Goal: Task Accomplishment & Management: Manage account settings

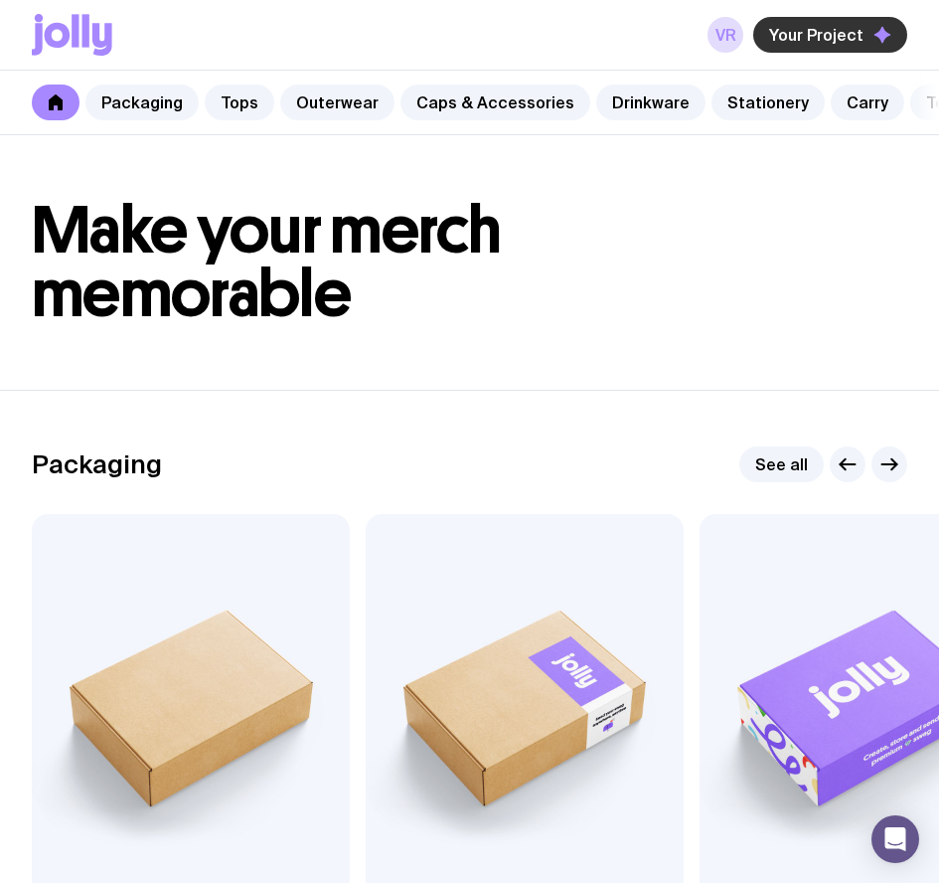
click at [822, 28] on span "Your Project" at bounding box center [816, 35] width 94 height 20
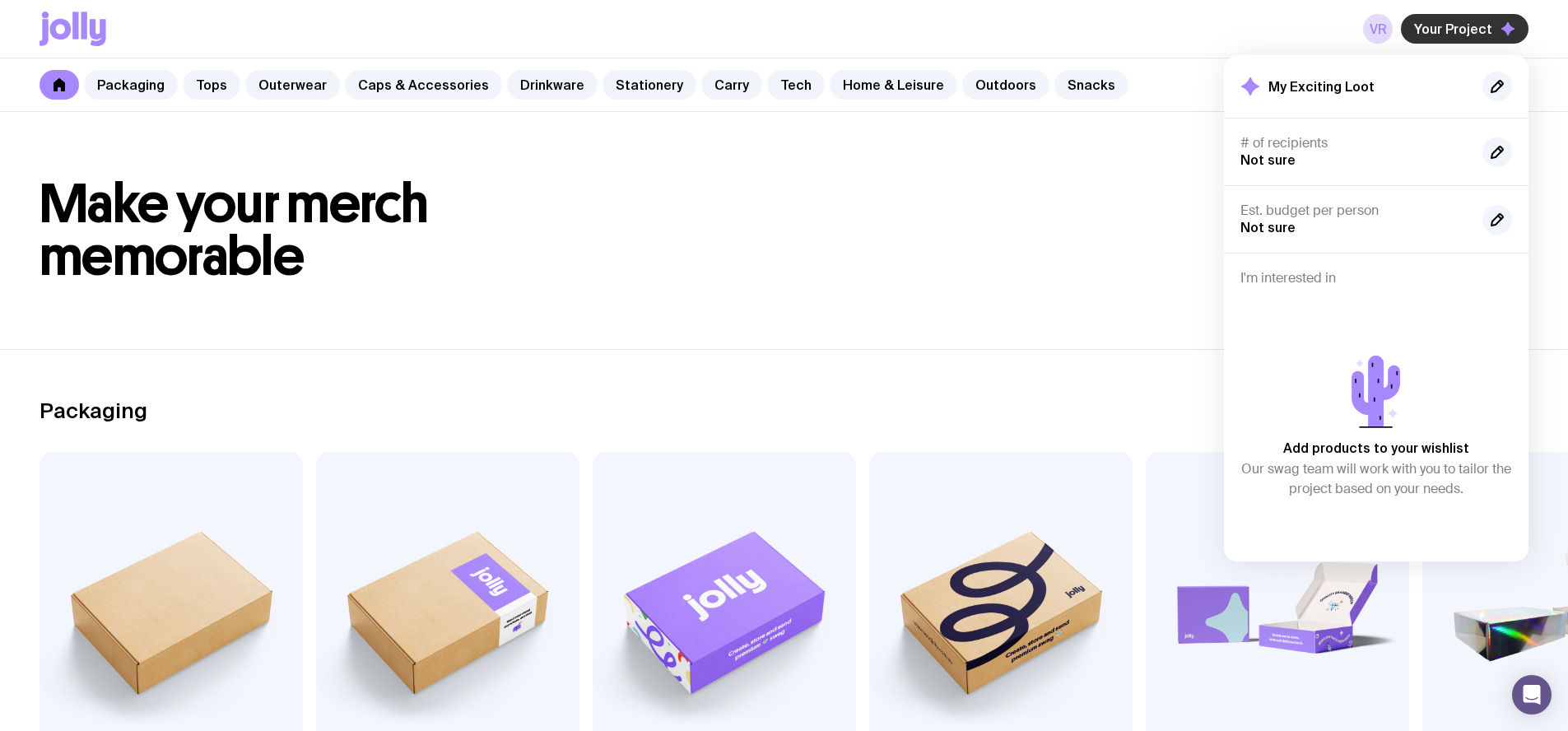
click at [777, 37] on button "Your Project" at bounding box center [1465, 29] width 128 height 30
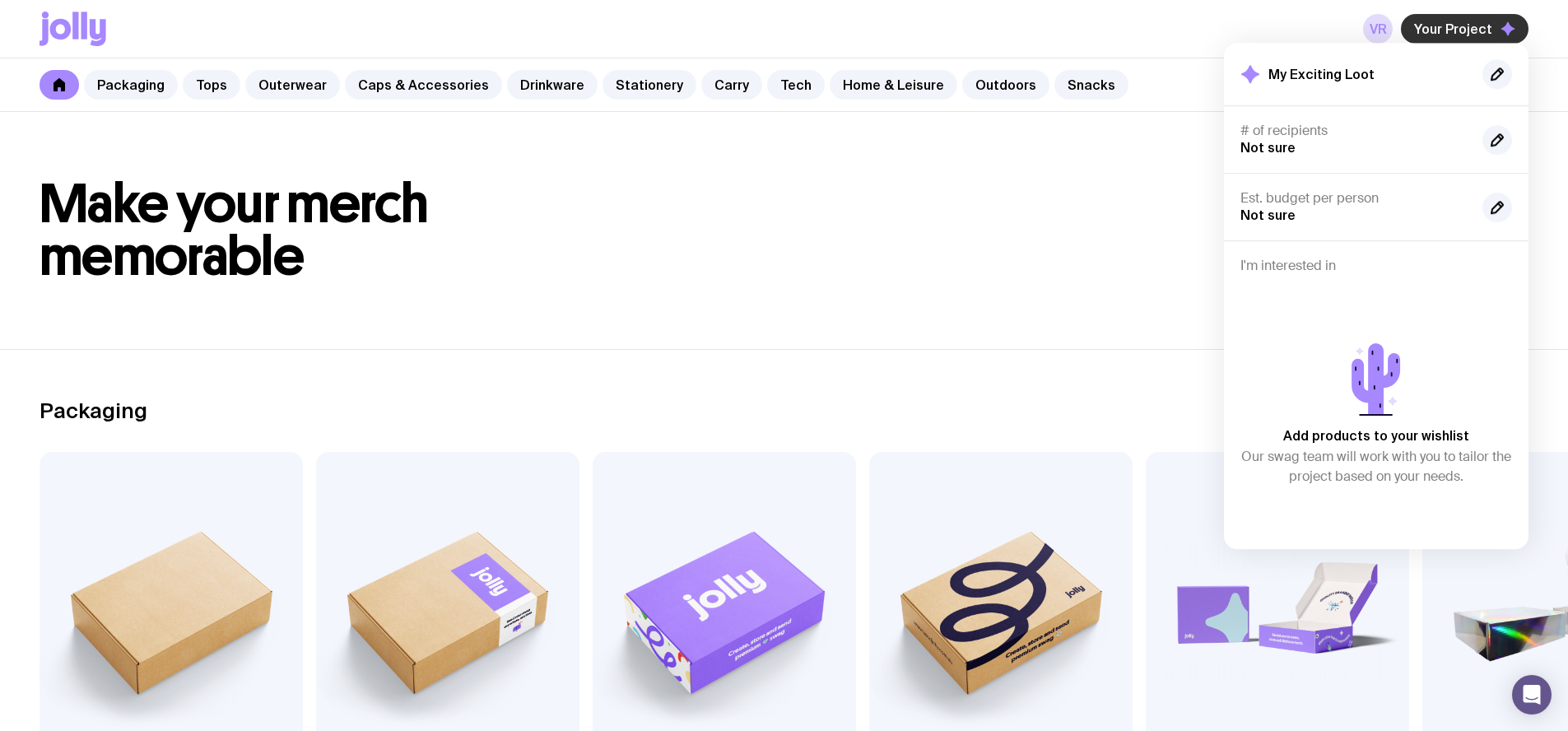
click at [777, 33] on span "Your Project" at bounding box center [1454, 29] width 78 height 17
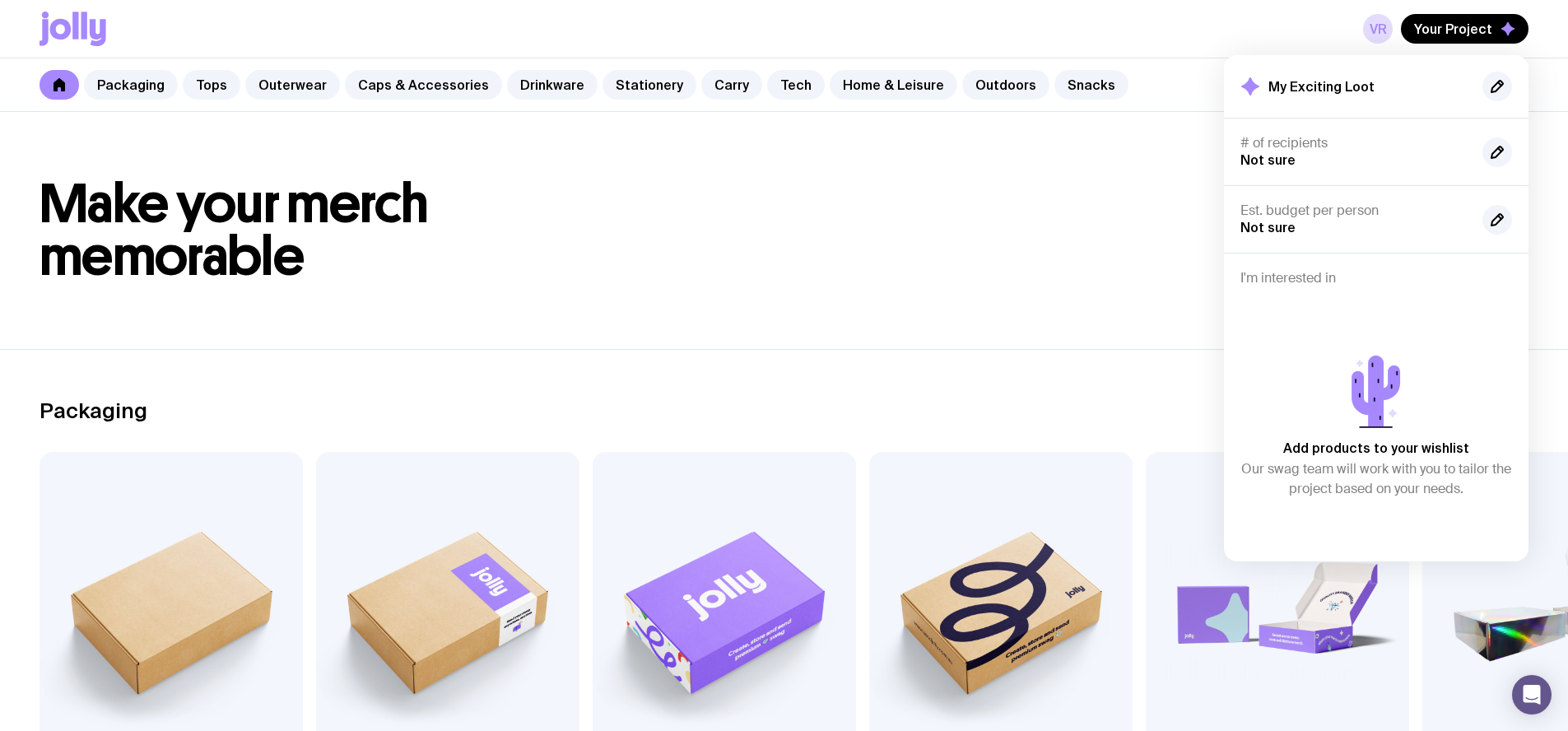
drag, startPoint x: 801, startPoint y: 325, endPoint x: 207, endPoint y: 160, distance: 616.5
click at [777, 324] on header "Make your merch memorable" at bounding box center [784, 230] width 1568 height 237
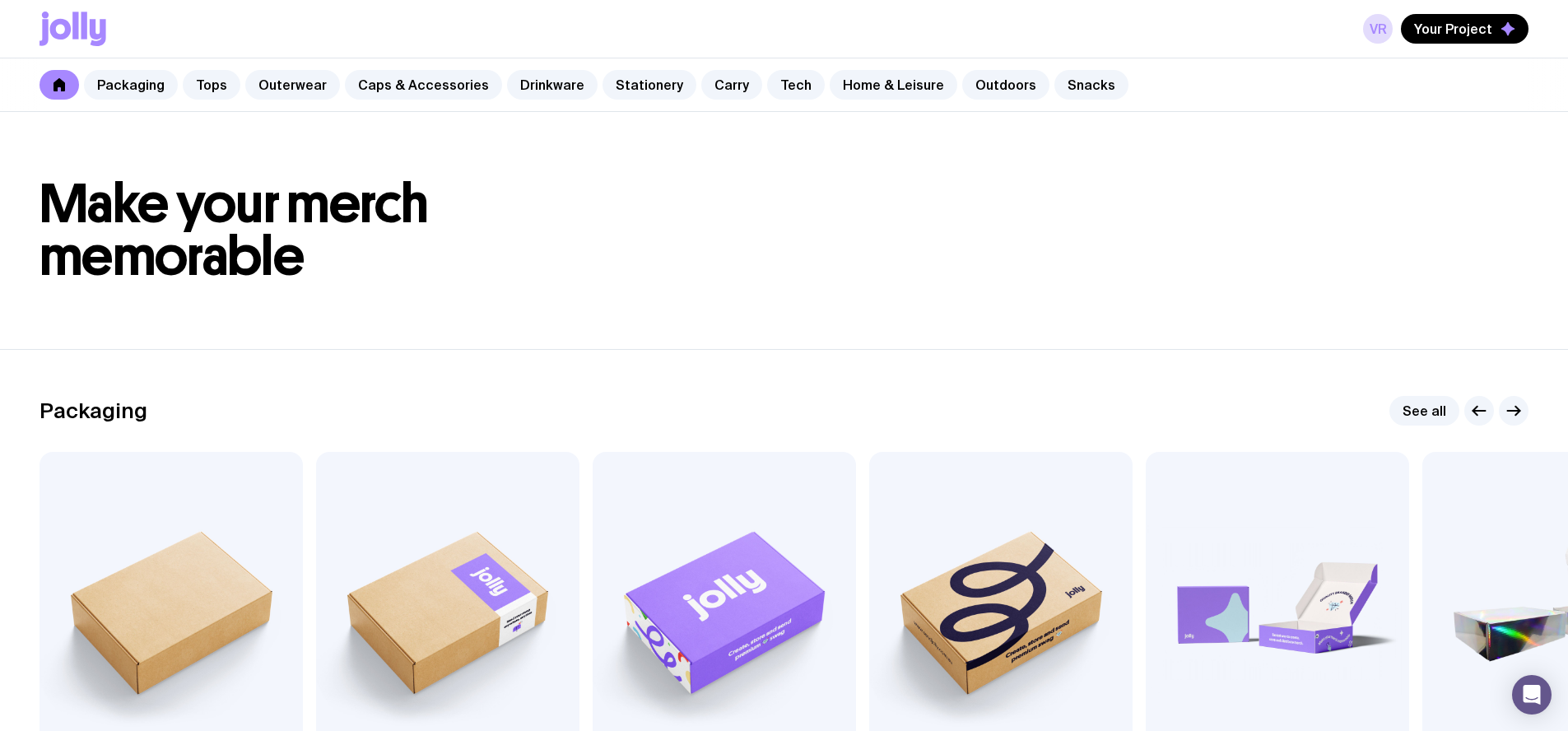
click at [81, 32] on icon at bounding box center [84, 25] width 6 height 27
click at [81, 23] on icon at bounding box center [84, 25] width 6 height 27
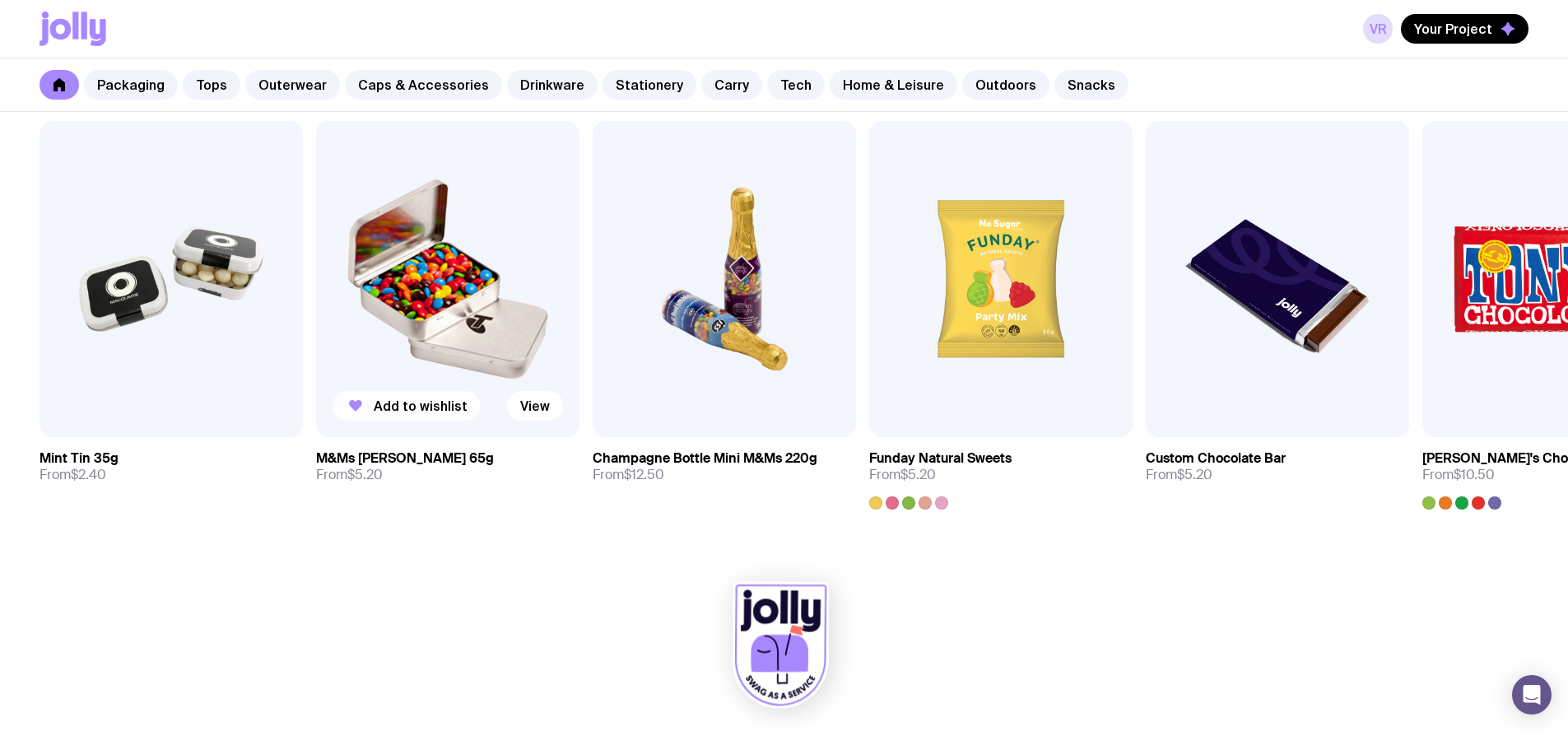
scroll to position [5697, 0]
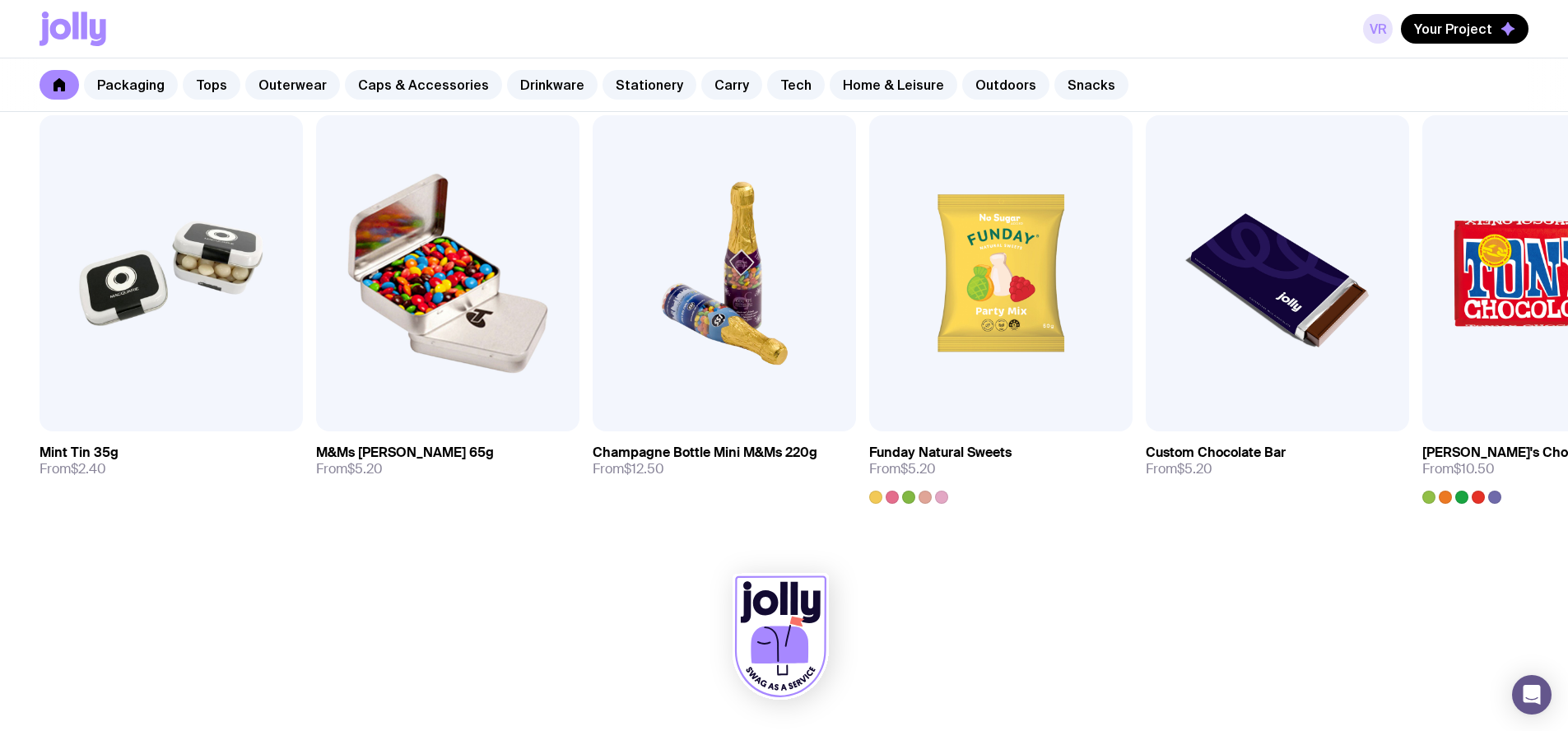
click at [777, 33] on link "VR" at bounding box center [1378, 29] width 30 height 30
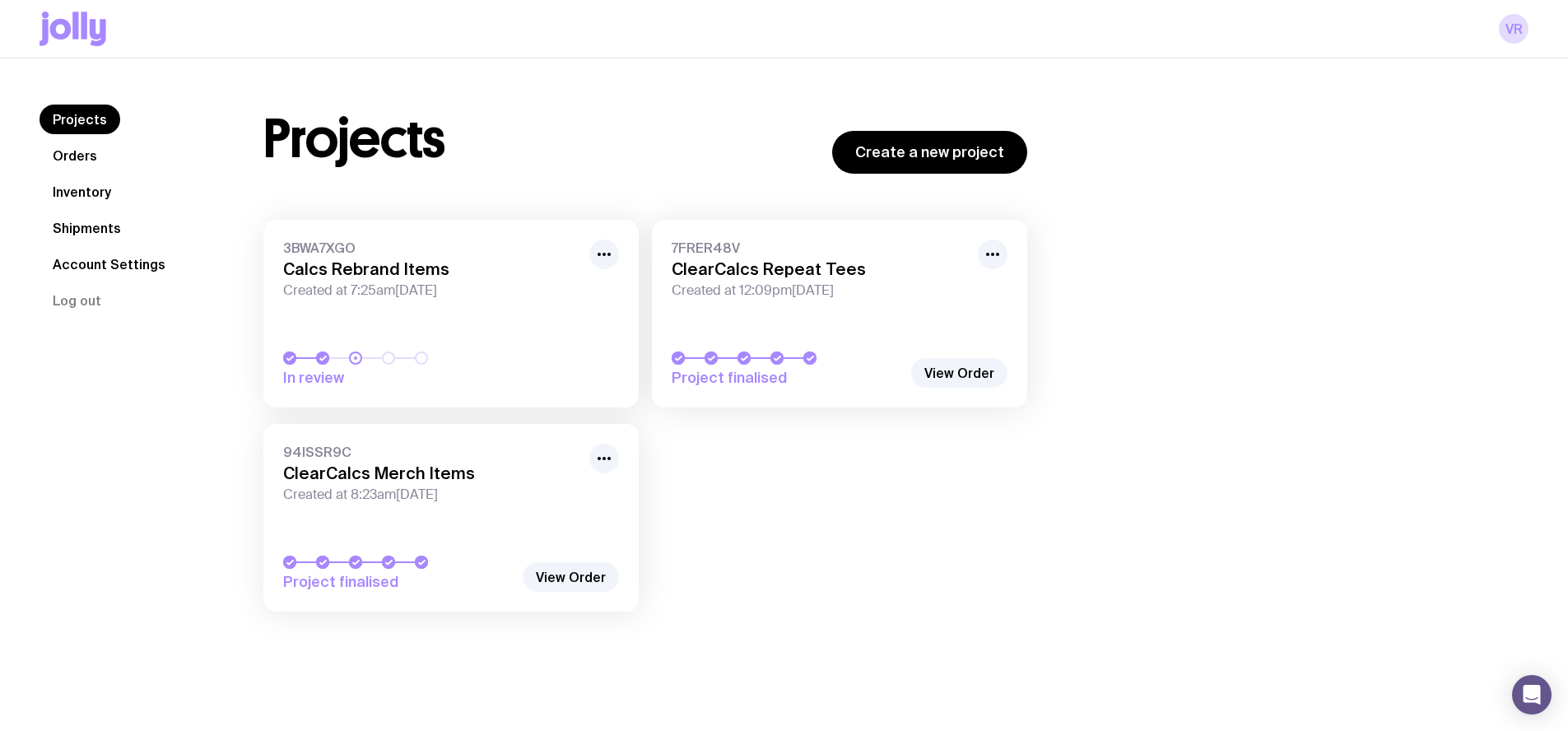
click at [484, 302] on link "3BWA7XGO Calcs Rebrand Items Created at 7:25am, Fri 15th Aug 2025 In review" at bounding box center [451, 313] width 375 height 188
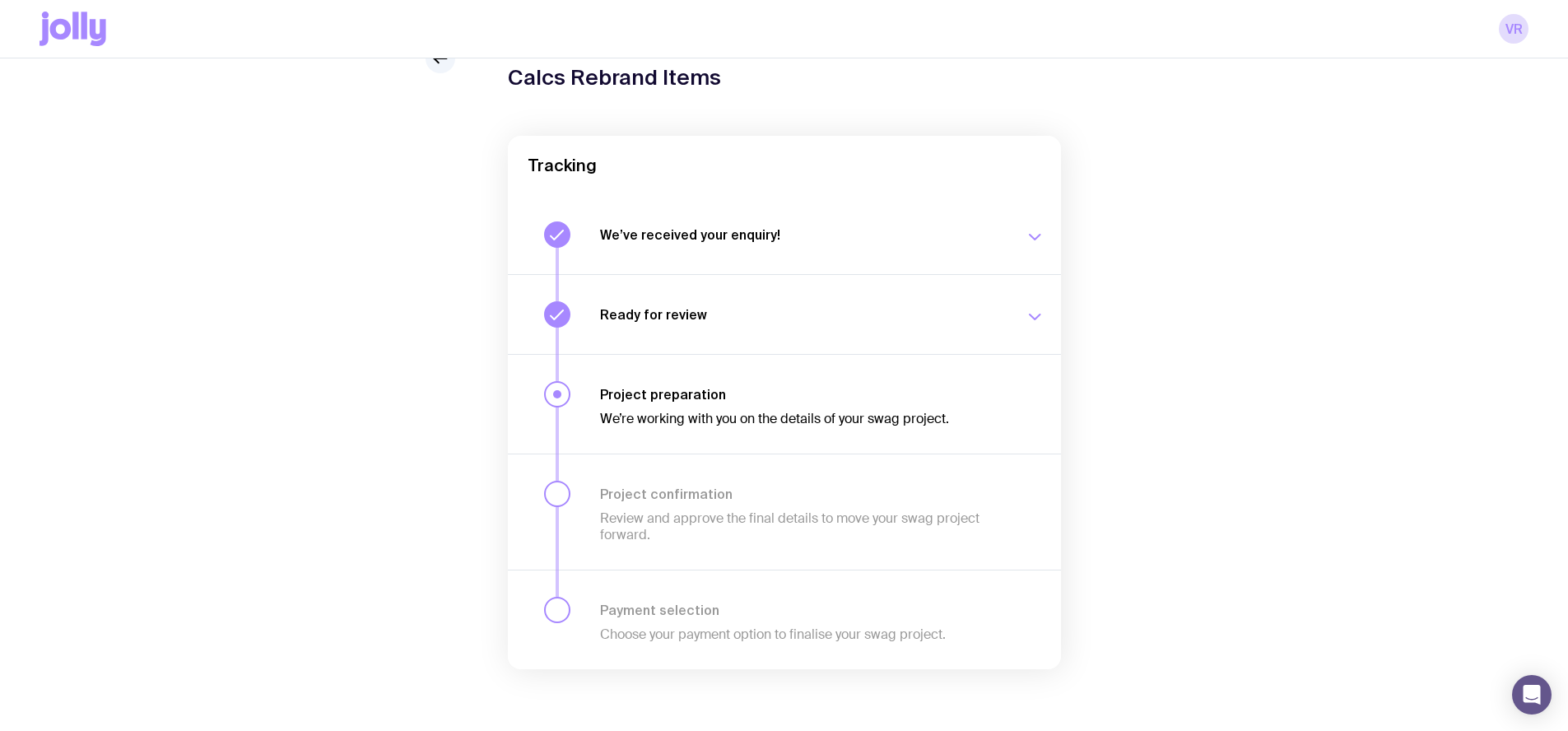
scroll to position [84, 0]
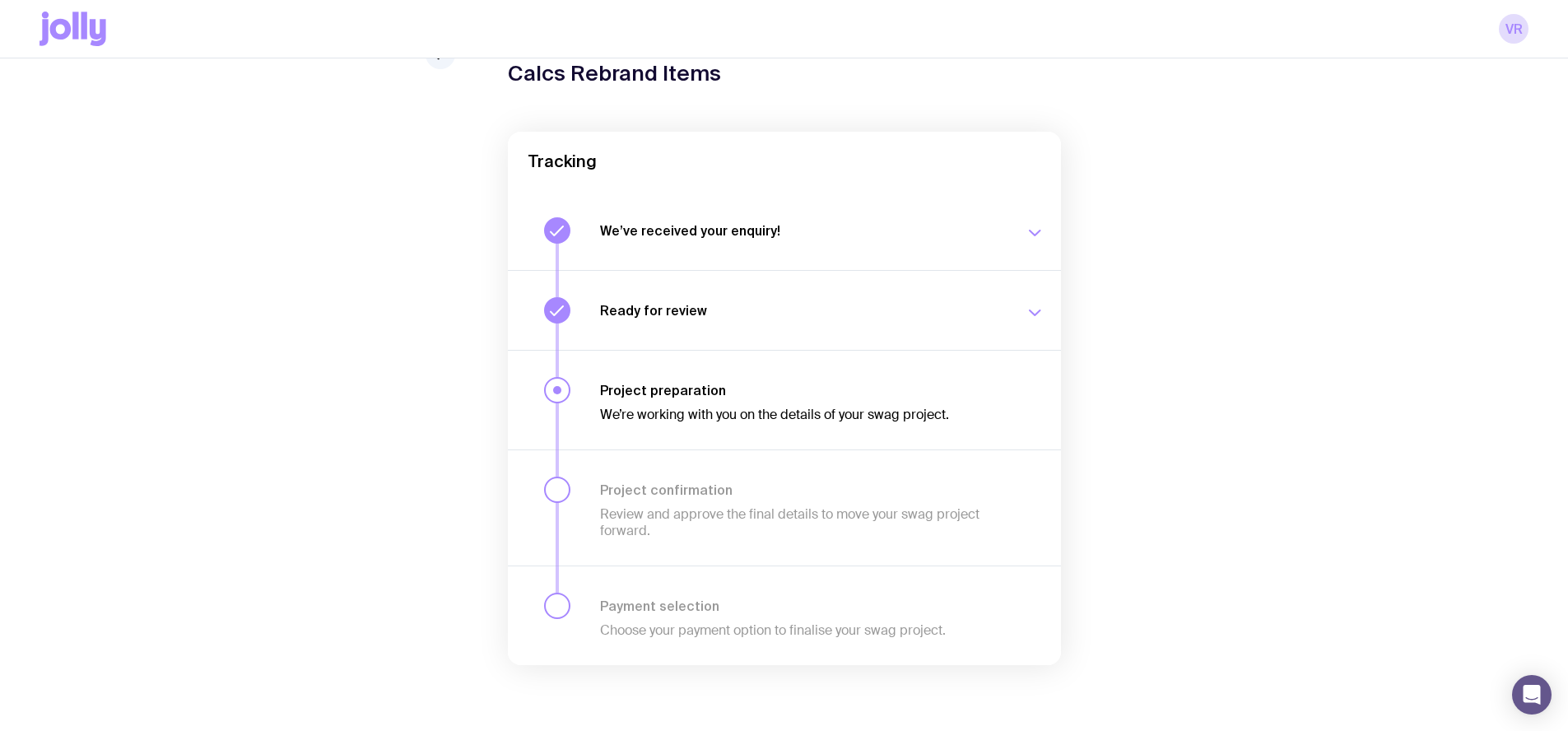
click at [777, 324] on button "Ready for review We’ll notify you as soon as your proposal and merch concepts a…" at bounding box center [784, 310] width 553 height 79
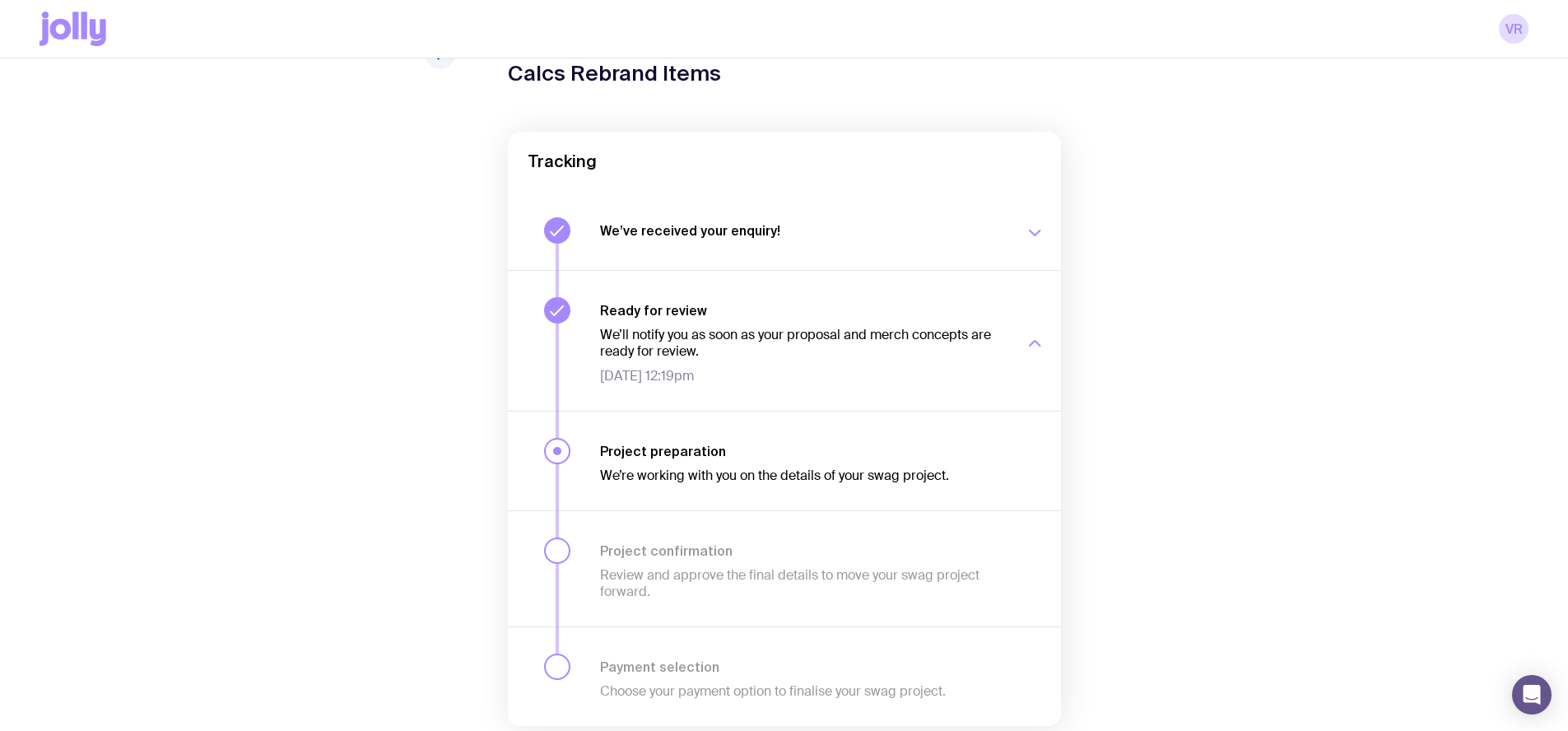
click at [777, 302] on h3 "Ready for review" at bounding box center [803, 310] width 405 height 17
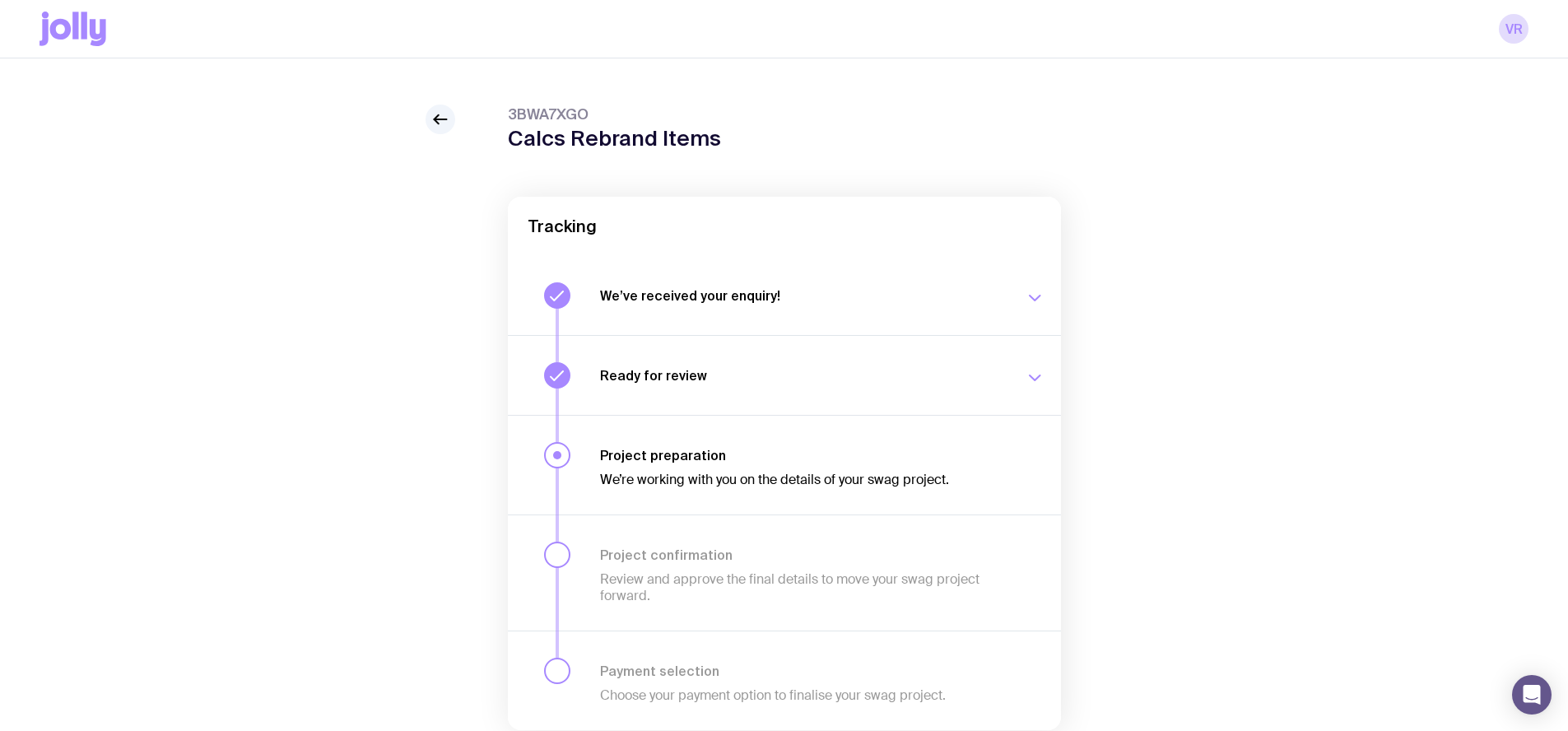
scroll to position [0, 0]
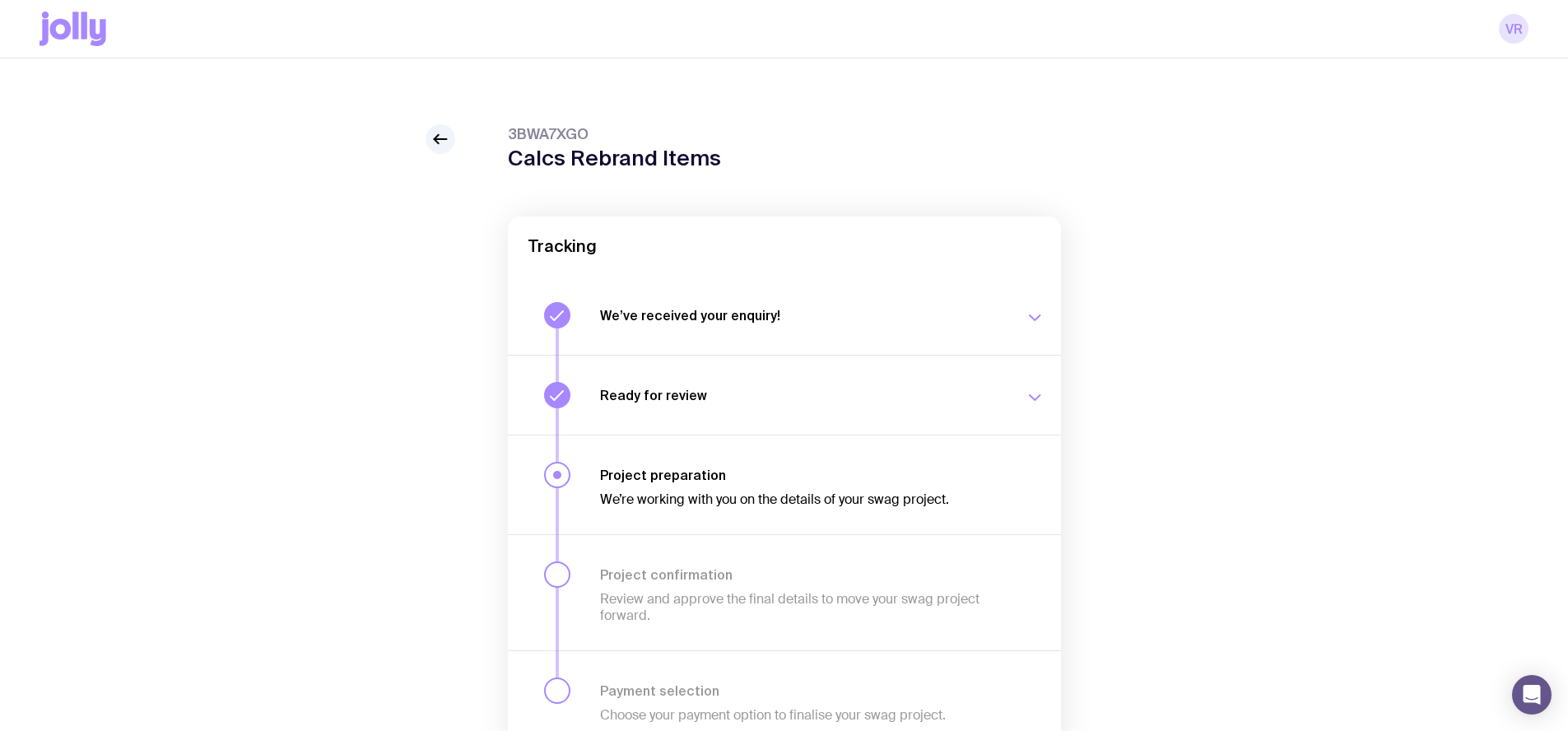
click at [777, 39] on link "VR" at bounding box center [1514, 29] width 30 height 30
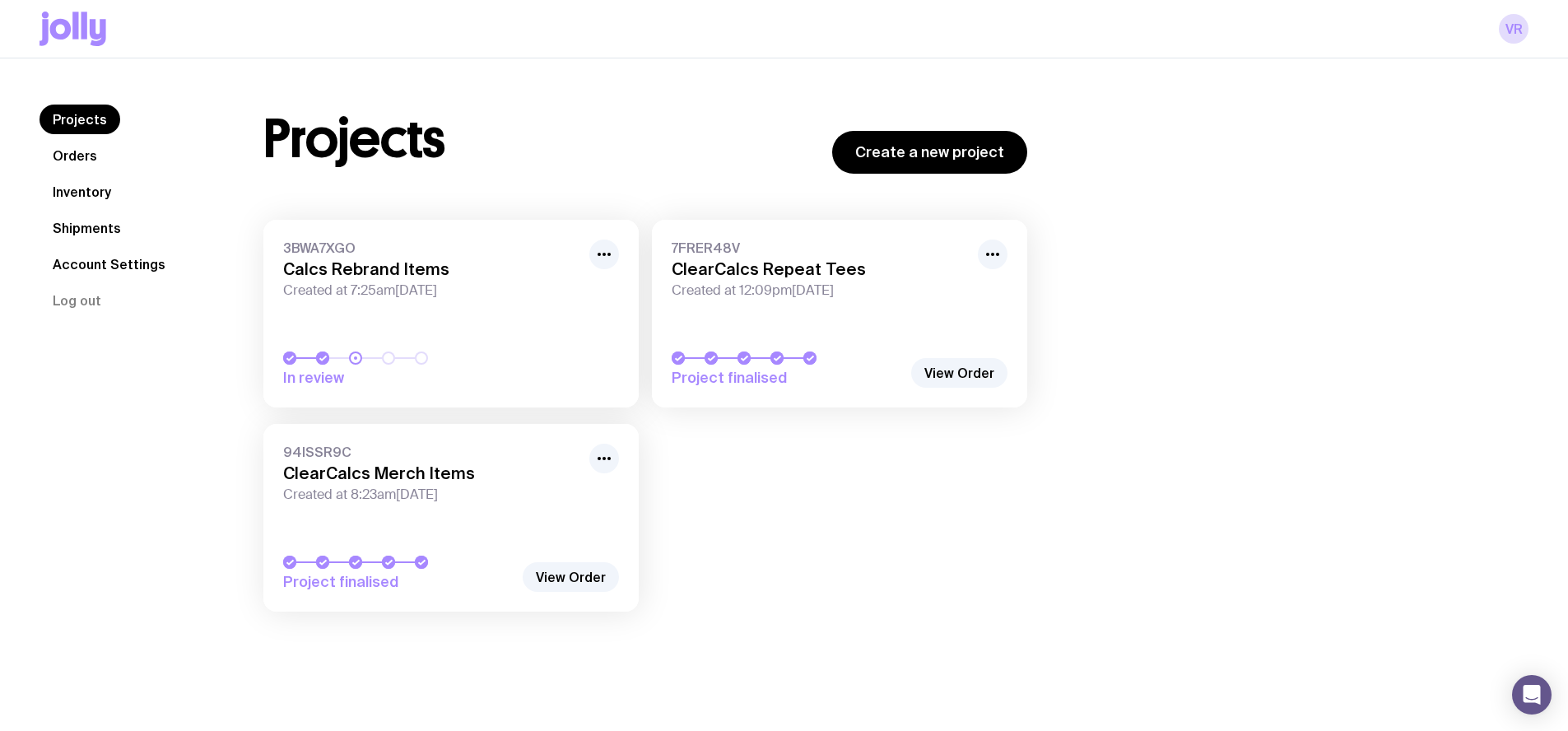
click at [517, 265] on h3 "Calcs Rebrand Items" at bounding box center [432, 269] width 297 height 20
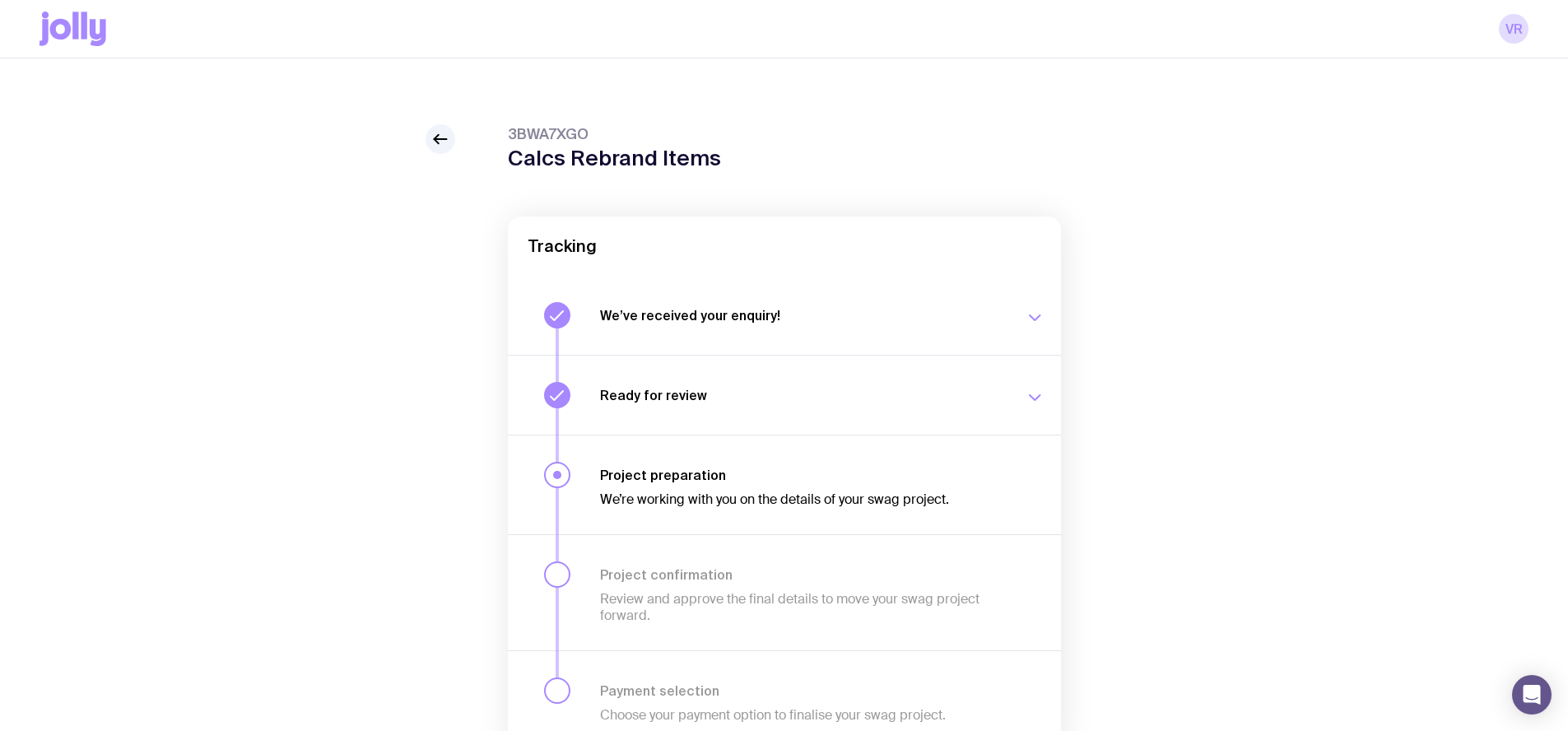
click at [679, 308] on h3 "We’ve received your enquiry!" at bounding box center [803, 315] width 405 height 17
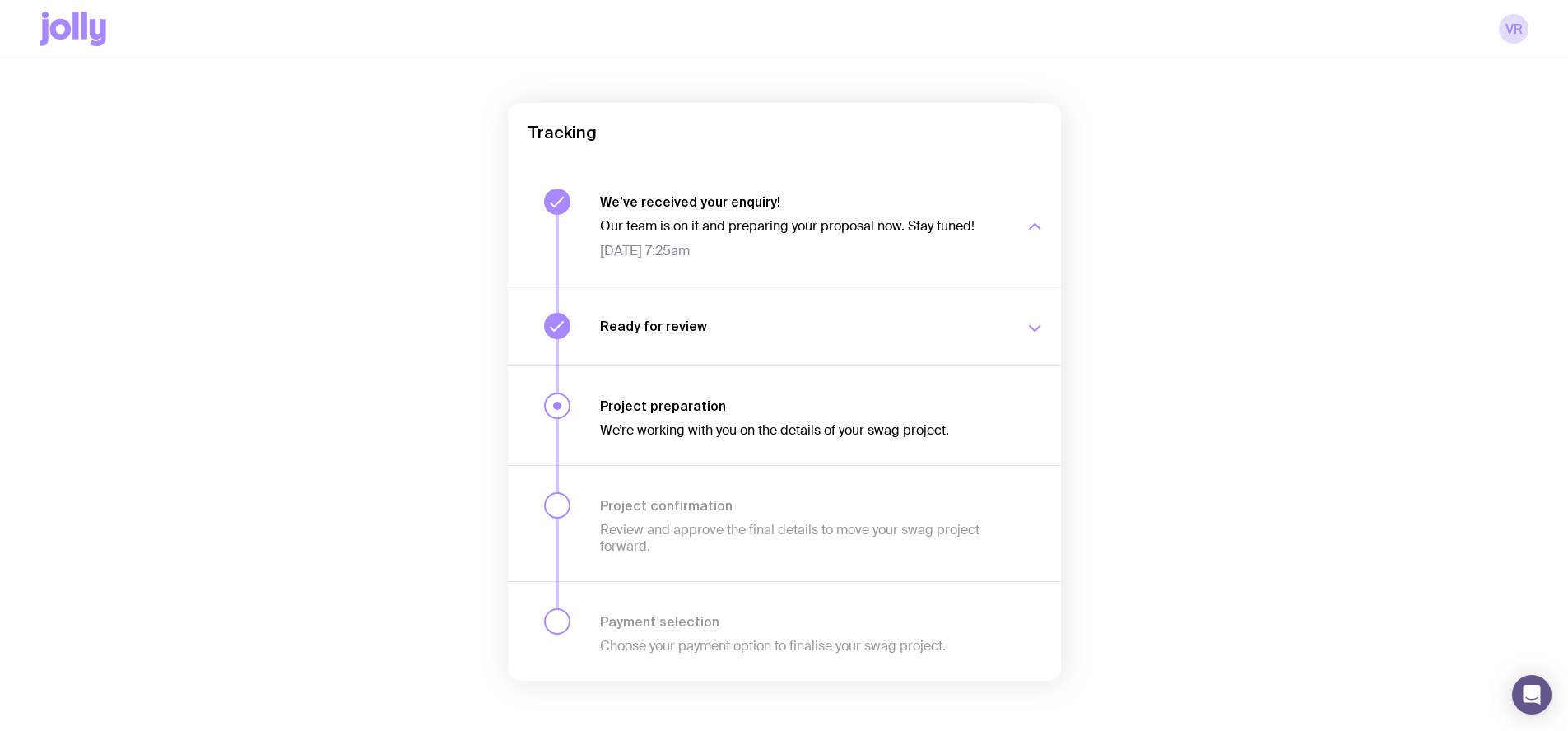
scroll to position [118, 0]
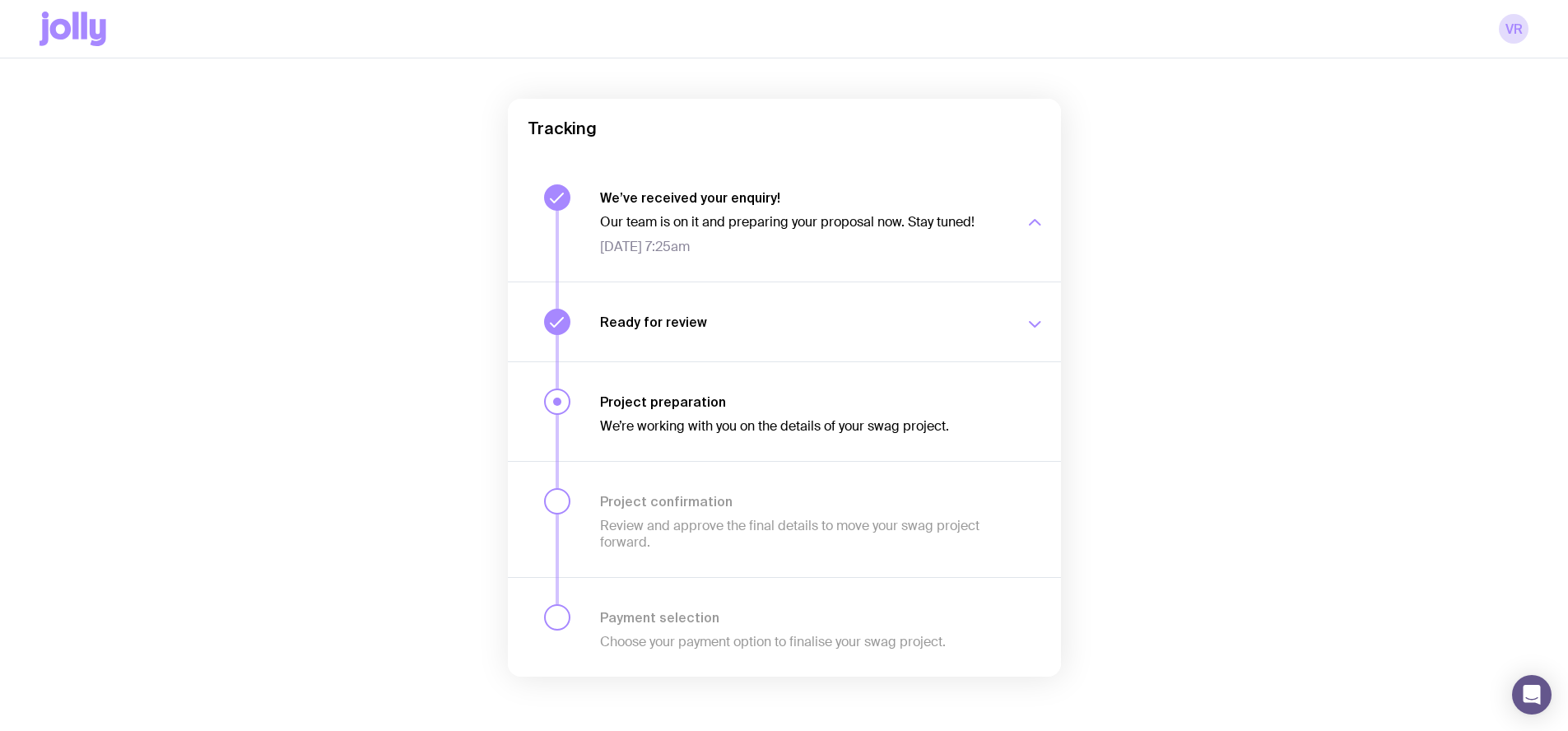
click at [675, 331] on div "Ready for review We’ll notify you as soon as your proposal and merch concepts a…" at bounding box center [823, 322] width 445 height 26
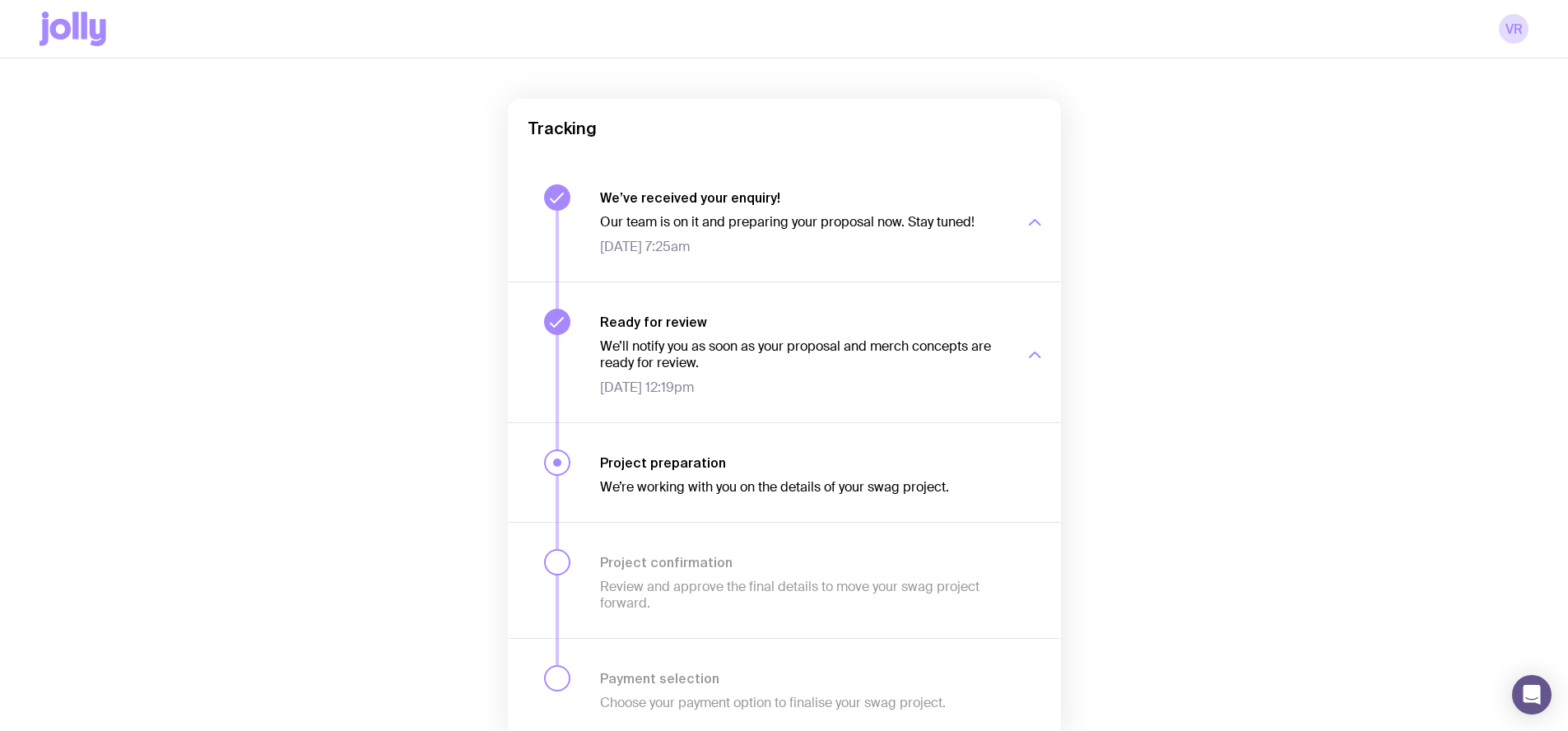
click at [696, 459] on h3 "Project preparation" at bounding box center [803, 463] width 405 height 17
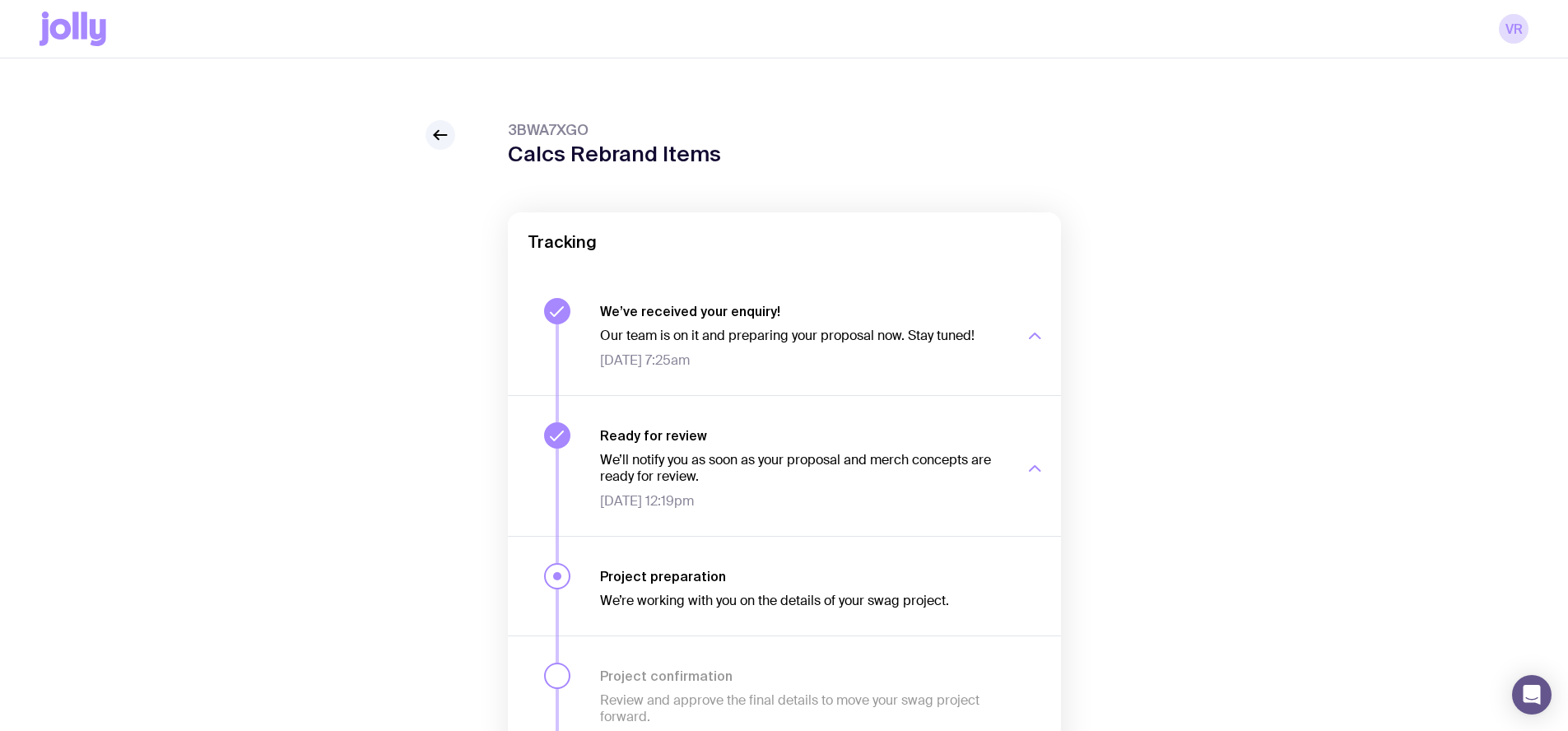
scroll to position [0, 0]
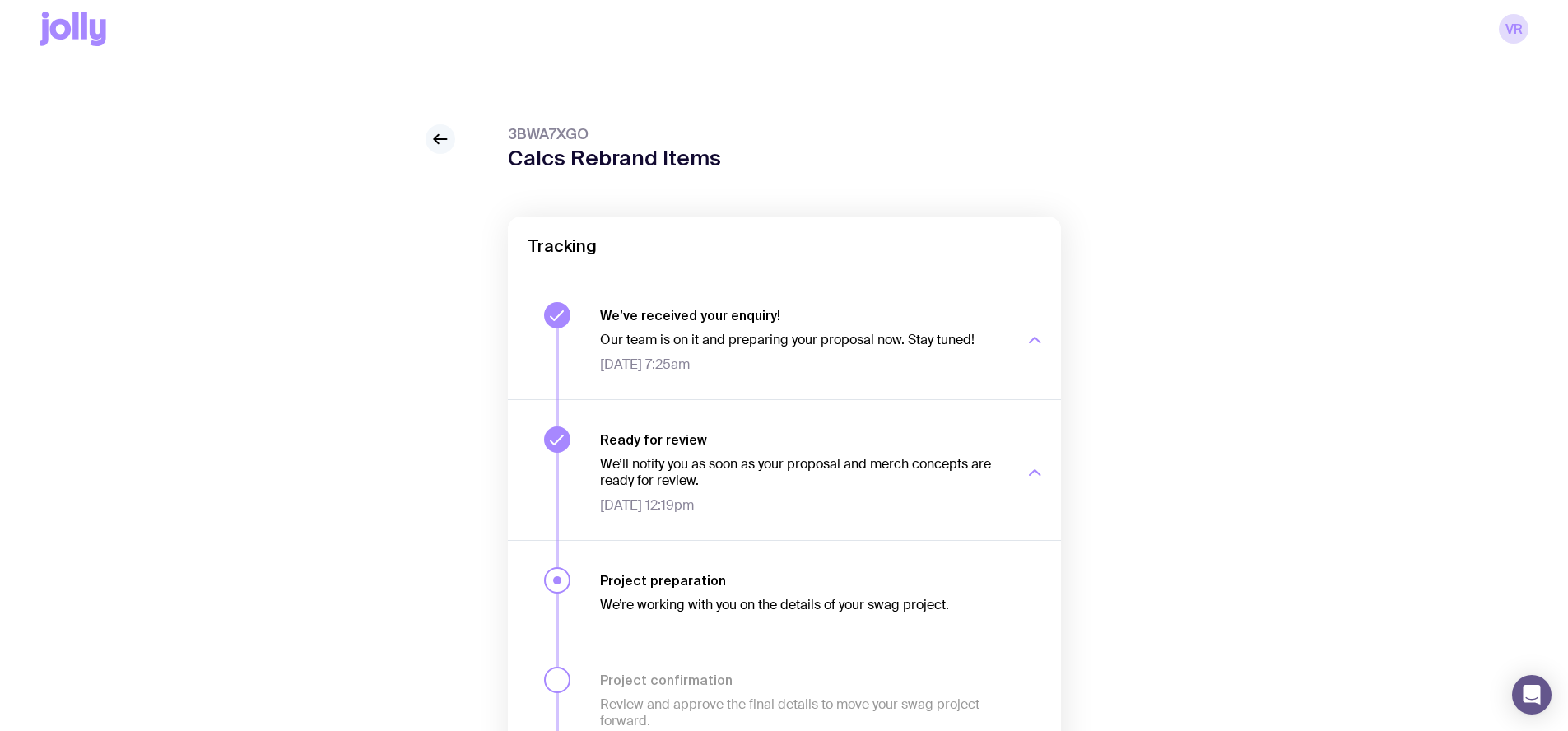
drag, startPoint x: 439, startPoint y: 142, endPoint x: 446, endPoint y: 152, distance: 12.2
click at [439, 142] on icon at bounding box center [441, 139] width 20 height 20
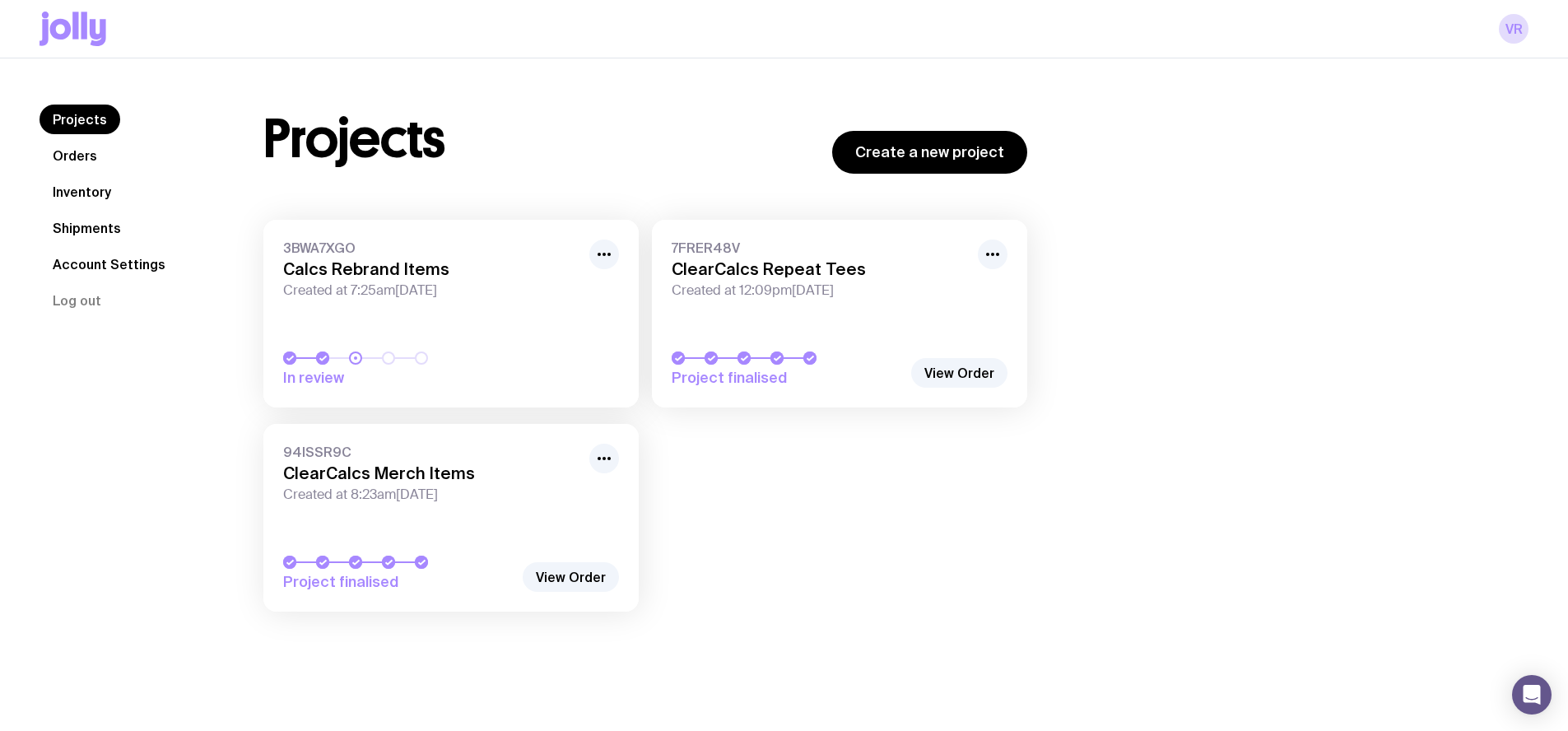
click at [70, 190] on link "Inventory" at bounding box center [82, 192] width 84 height 30
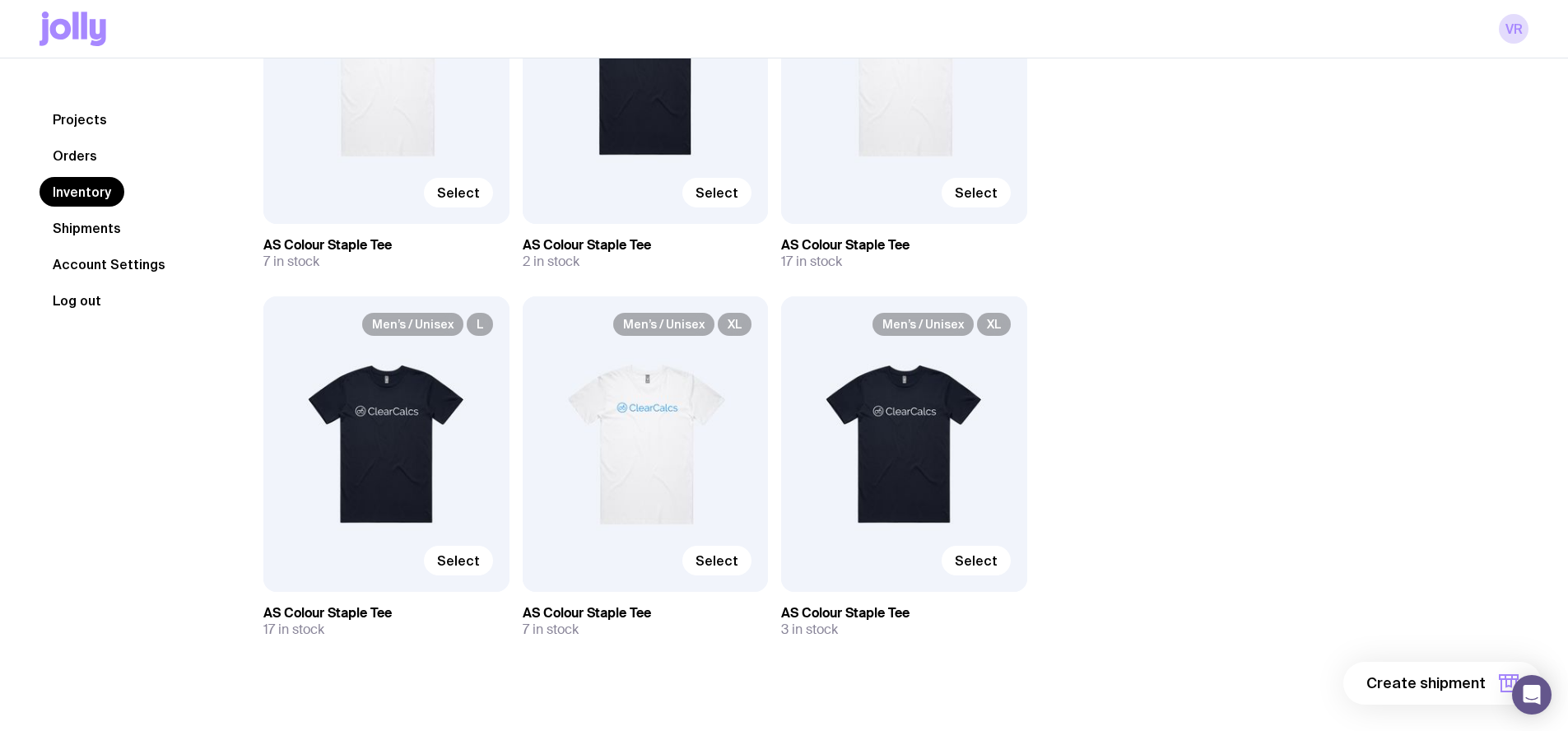
scroll to position [349, 0]
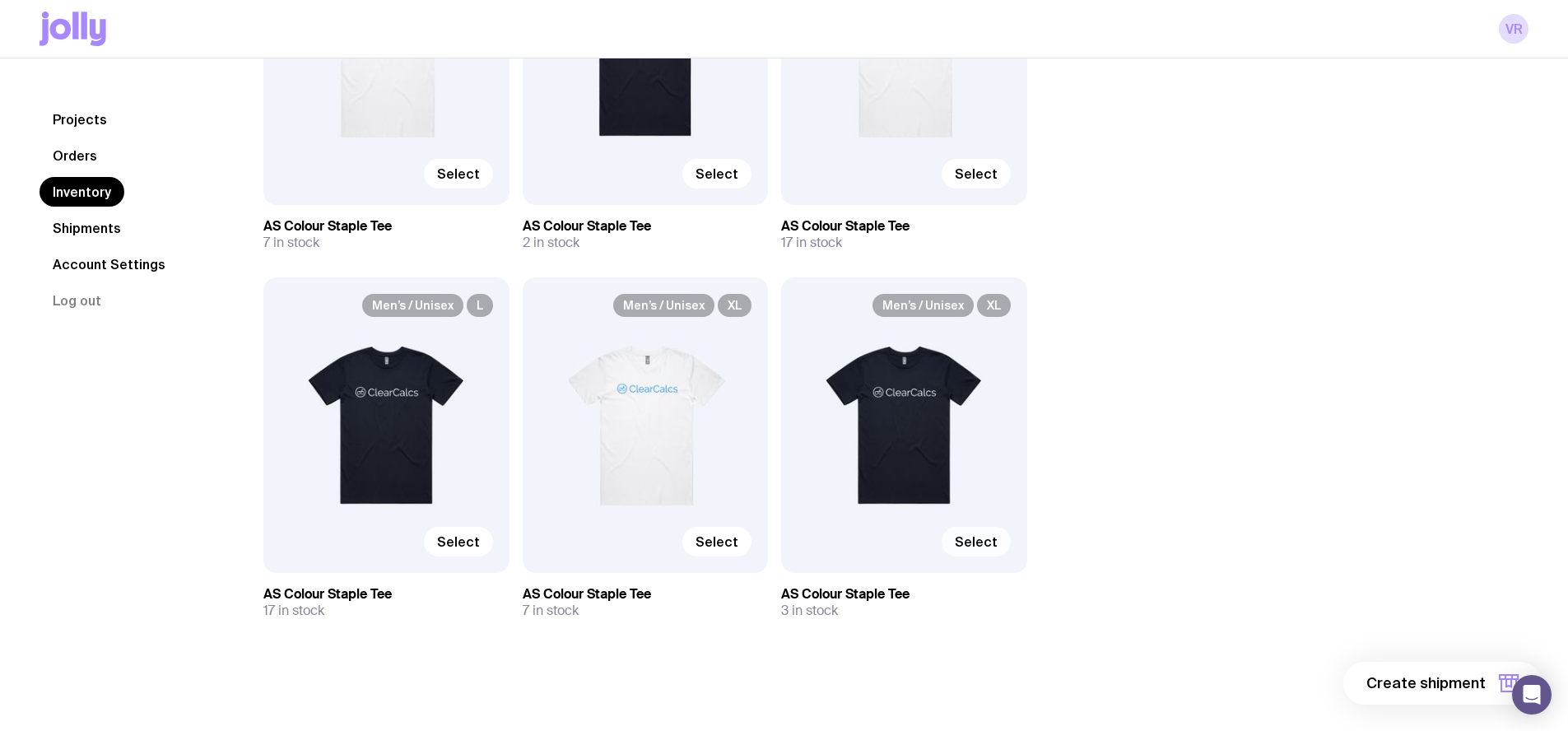
click at [777, 545] on span "Select" at bounding box center [977, 541] width 43 height 17
click at [0, 0] on input "Select" at bounding box center [0, 0] width 0 height 0
click at [777, 676] on span "1 item" at bounding box center [1465, 683] width 41 height 20
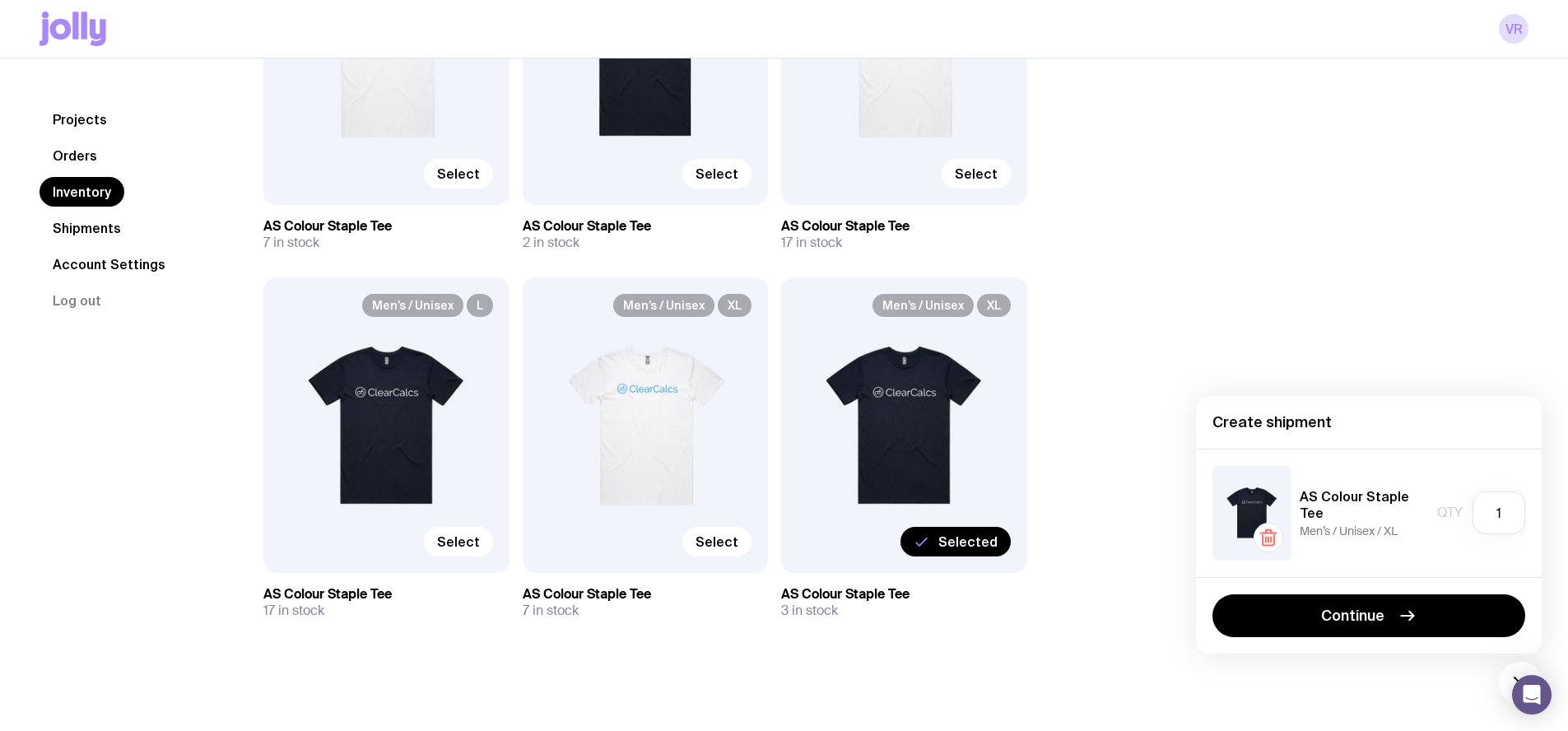
click at [777, 353] on div "Inventory All Genders Loading... All Sizes Loading... All Orders Loading... Men…" at bounding box center [876, 220] width 1305 height 929
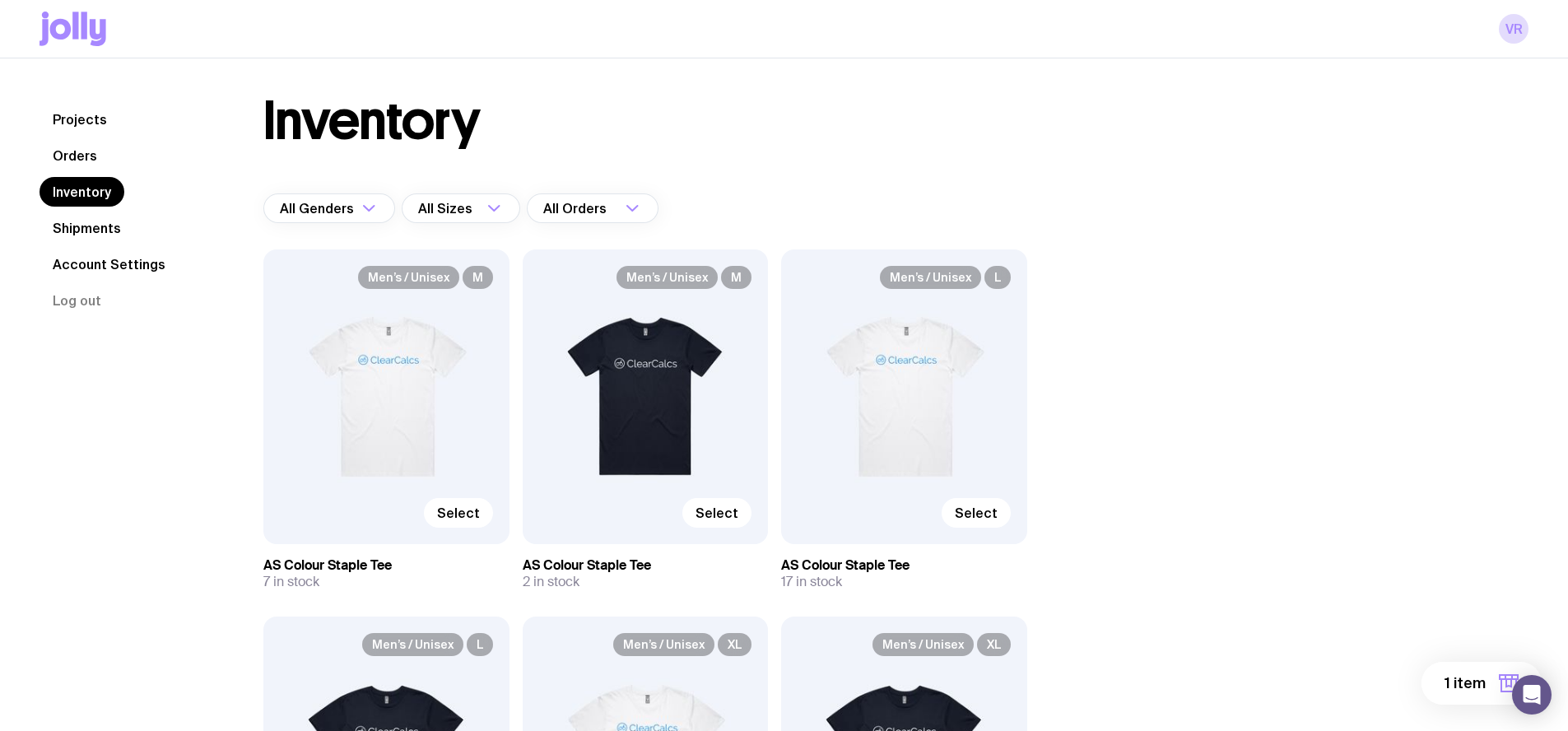
scroll to position [0, 0]
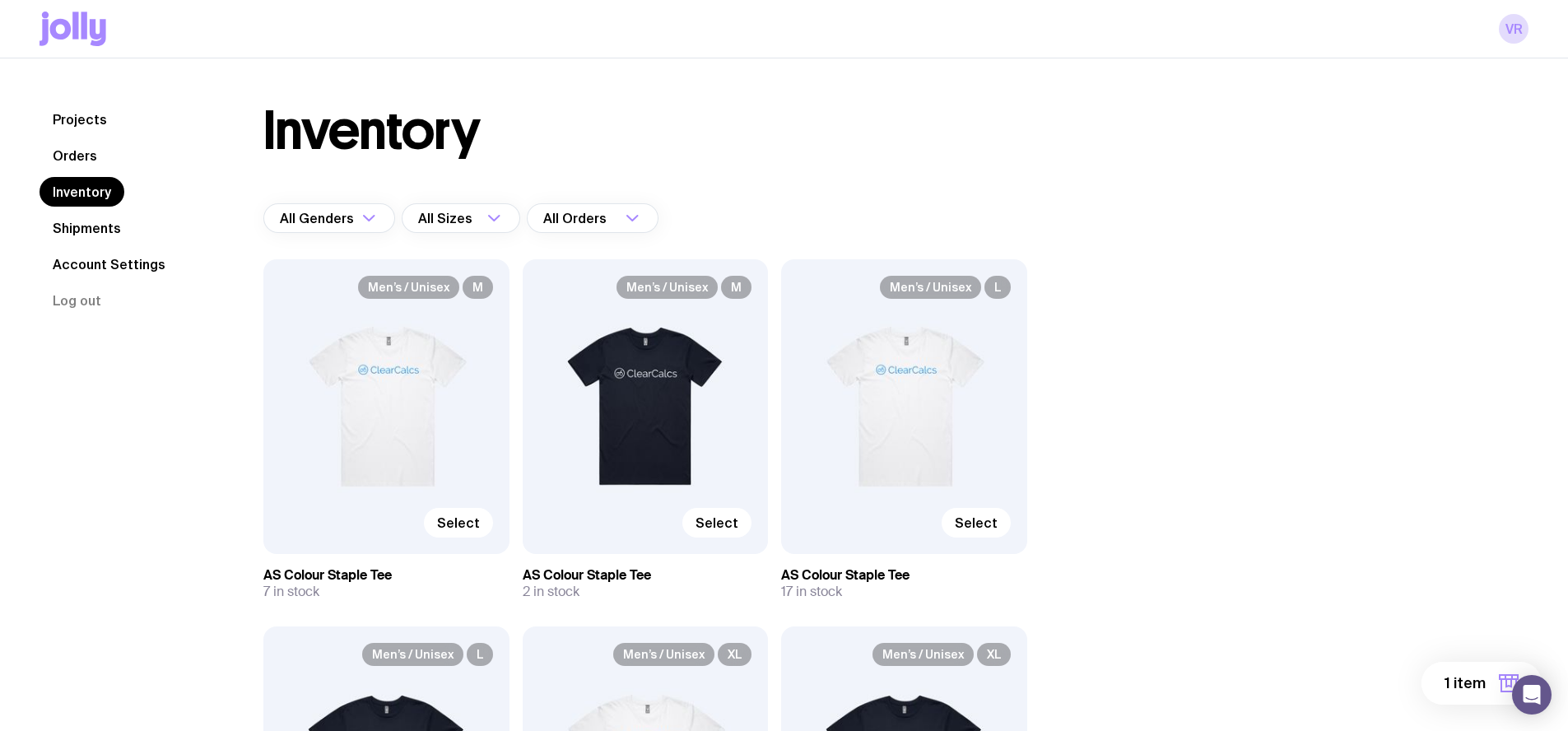
click at [103, 226] on link "Shipments" at bounding box center [87, 228] width 94 height 30
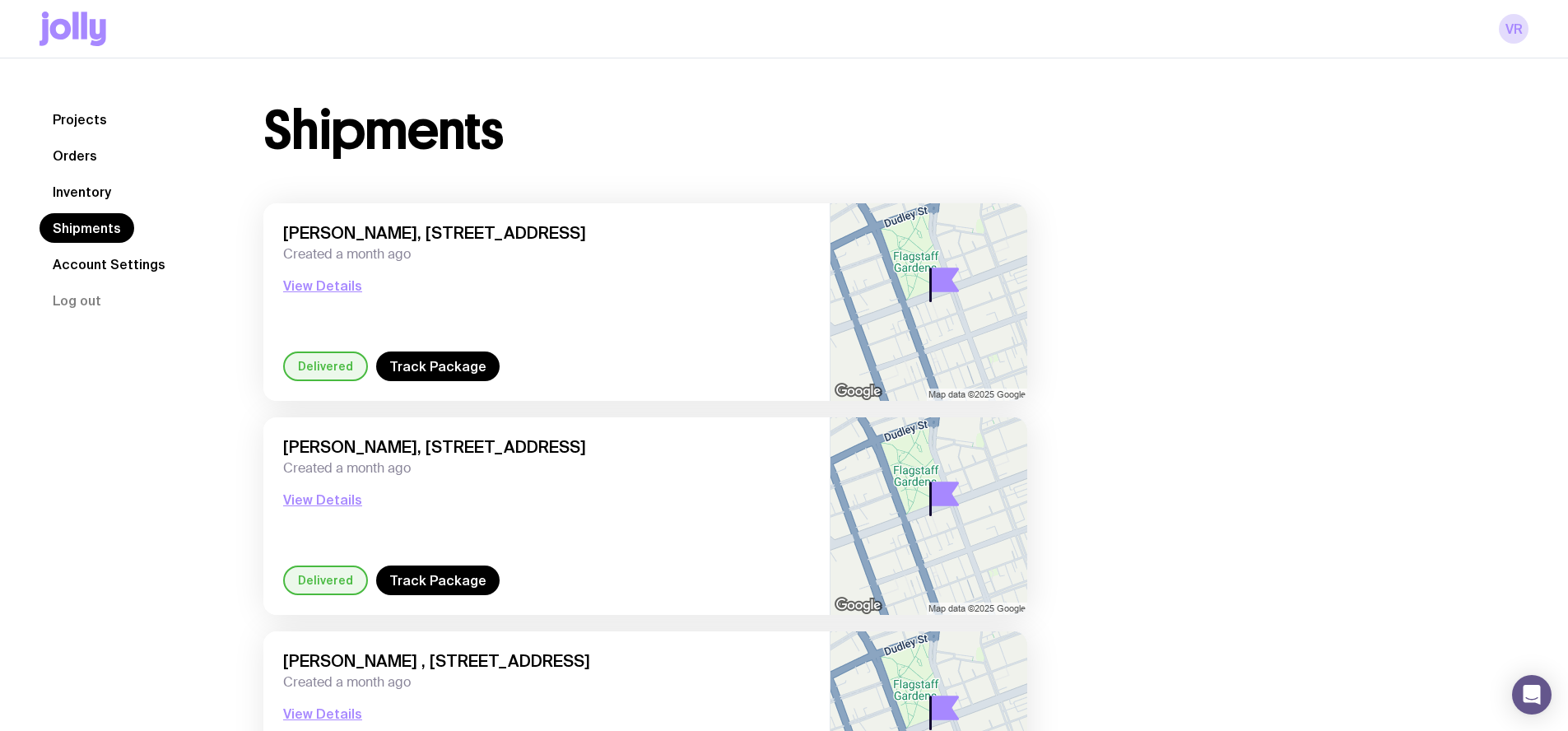
click at [88, 261] on link "Account Settings" at bounding box center [109, 264] width 139 height 30
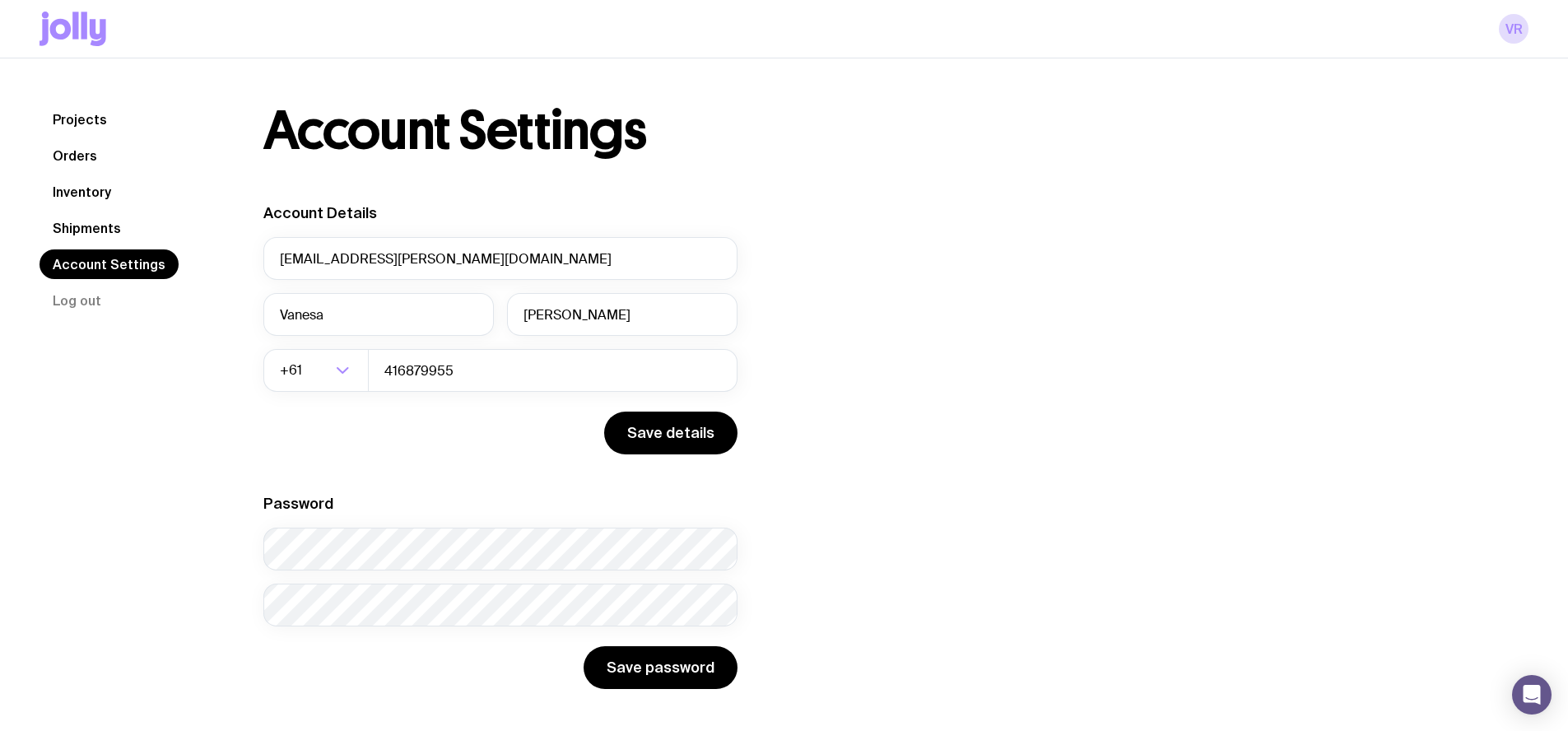
click at [84, 113] on link "Projects" at bounding box center [80, 119] width 80 height 30
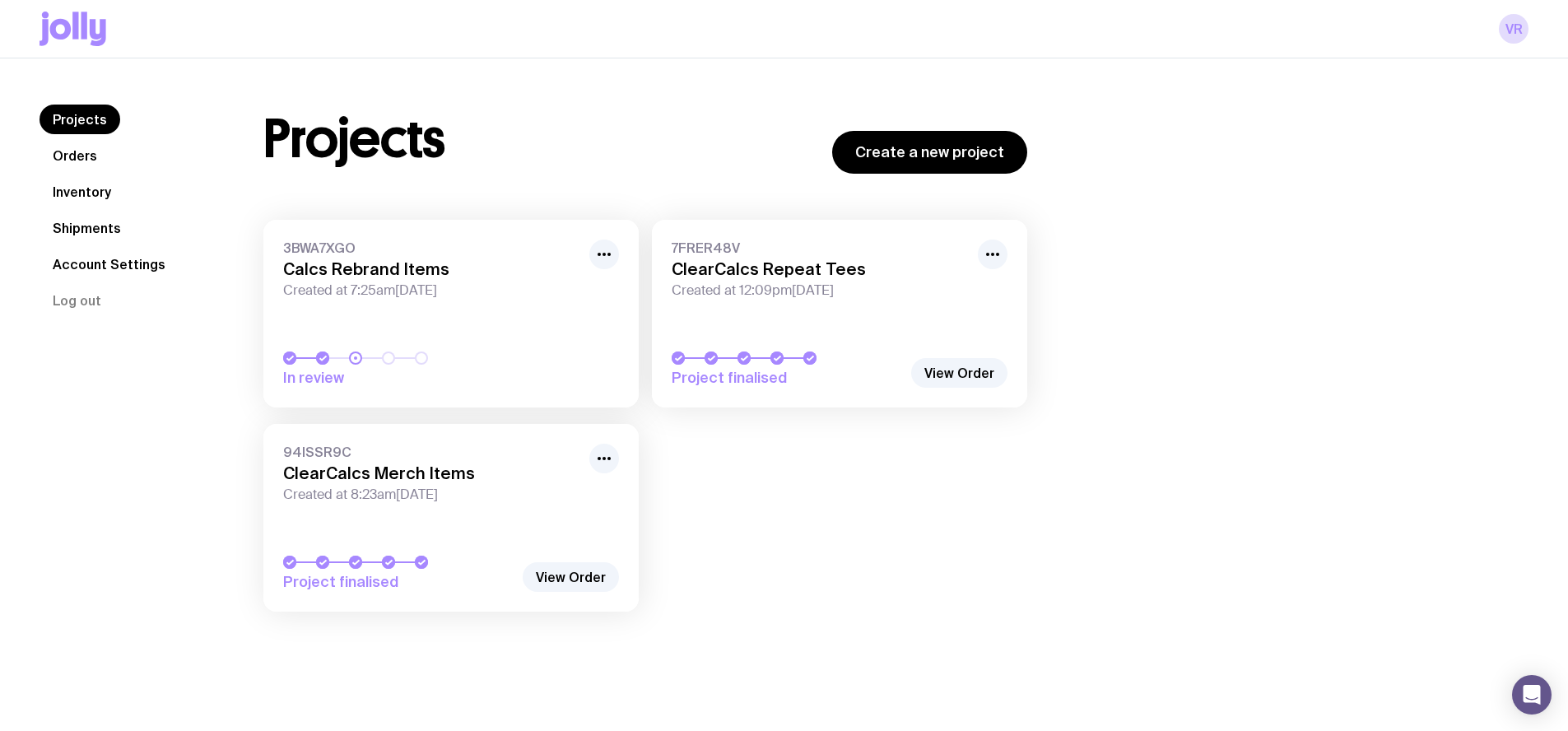
click at [65, 191] on link "Inventory" at bounding box center [82, 192] width 84 height 30
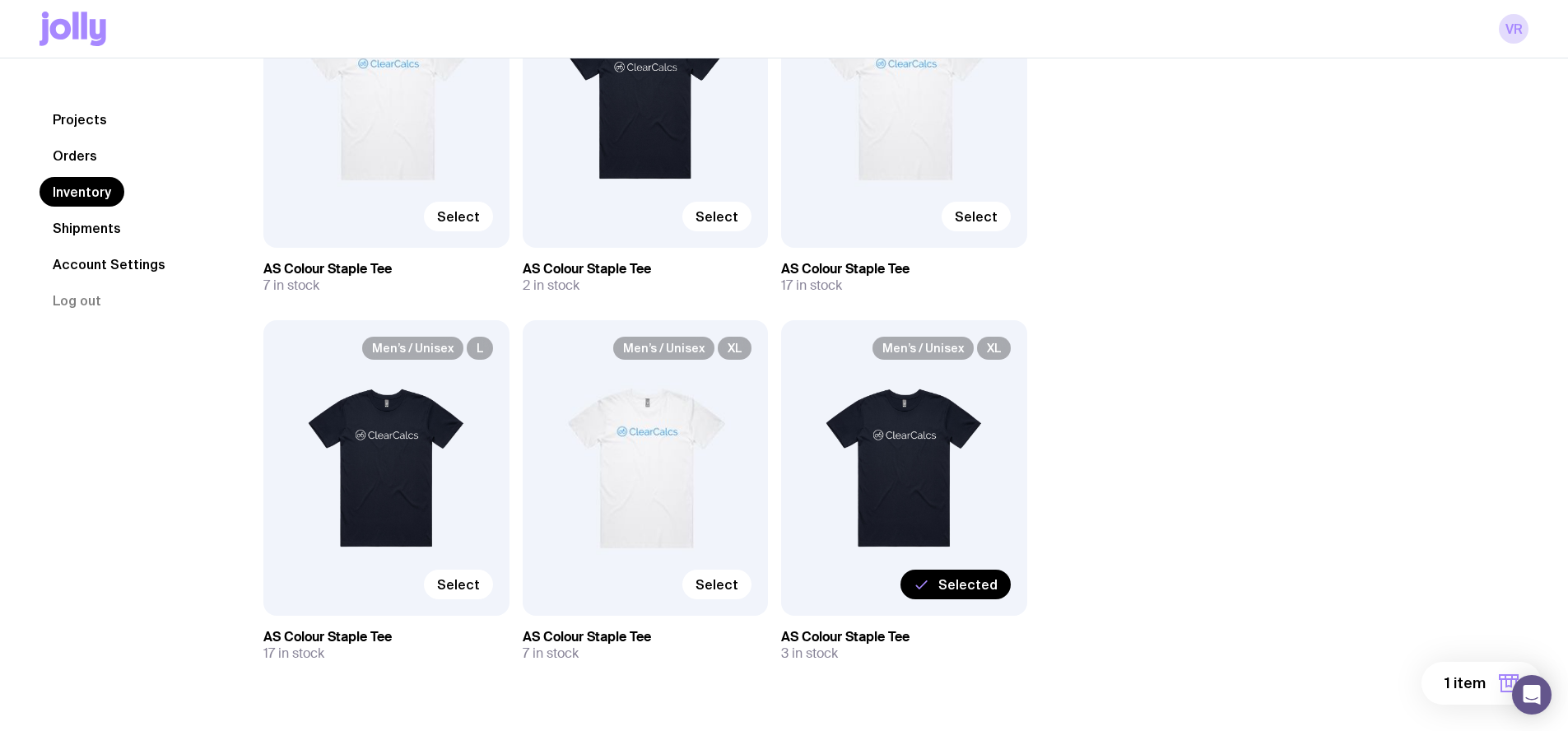
scroll to position [286, 0]
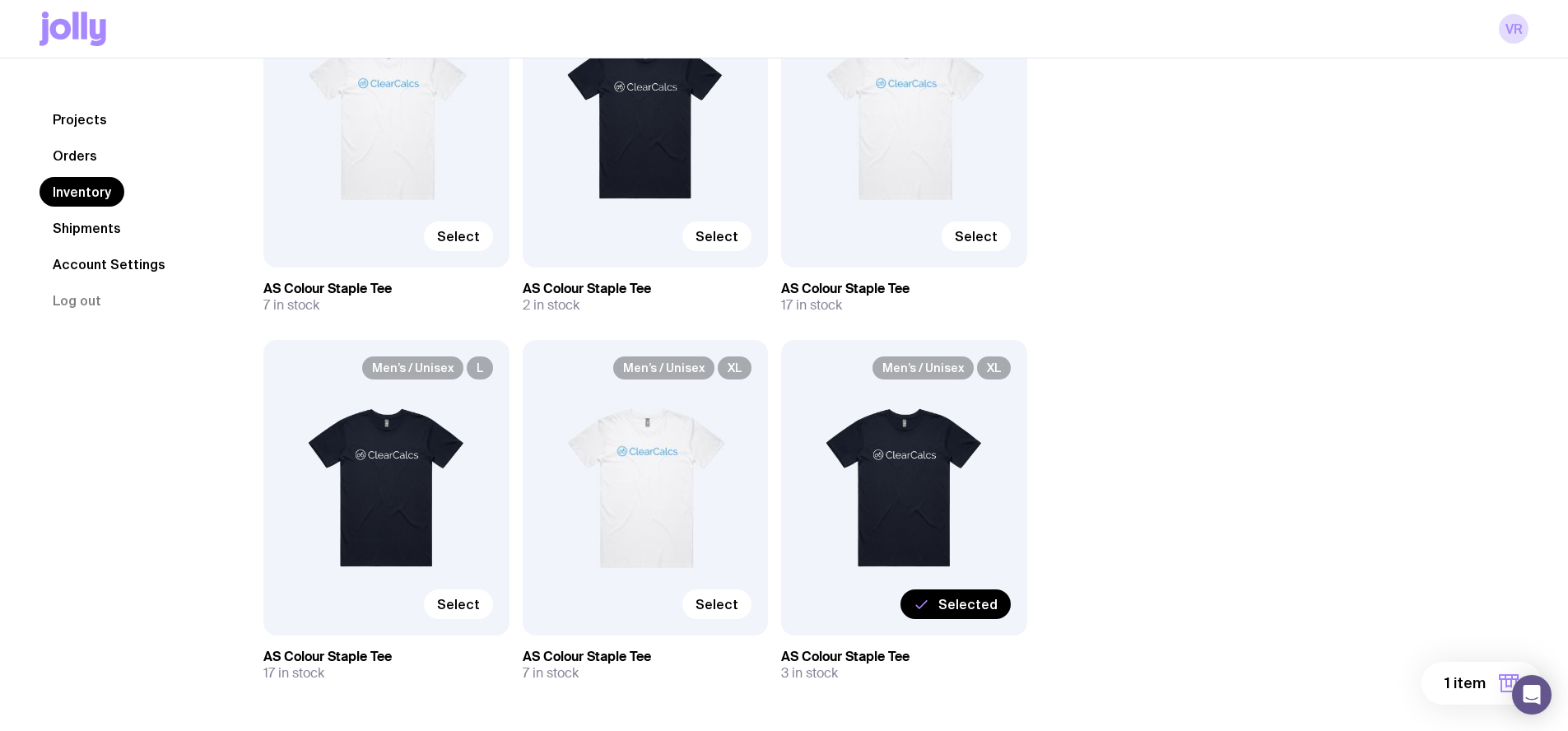
click at [777, 596] on span "Selected" at bounding box center [968, 604] width 60 height 17
click at [0, 0] on input "Selected" at bounding box center [0, 0] width 0 height 0
click at [777, 670] on button "Create shipment" at bounding box center [1443, 683] width 199 height 43
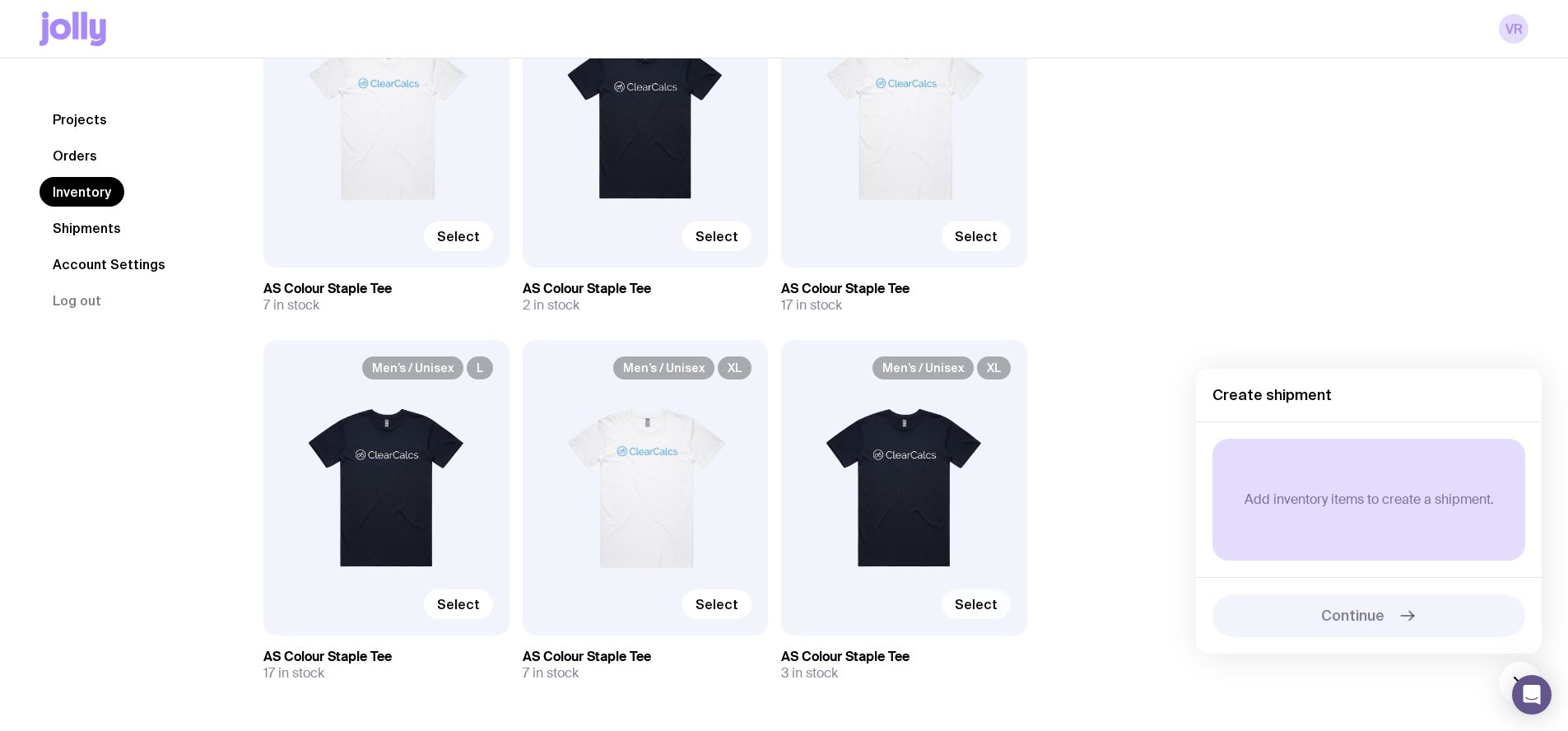
click at [777, 680] on div "Inventory All Genders Loading... All Sizes Loading... All Orders Loading... Men…" at bounding box center [876, 282] width 1305 height 929
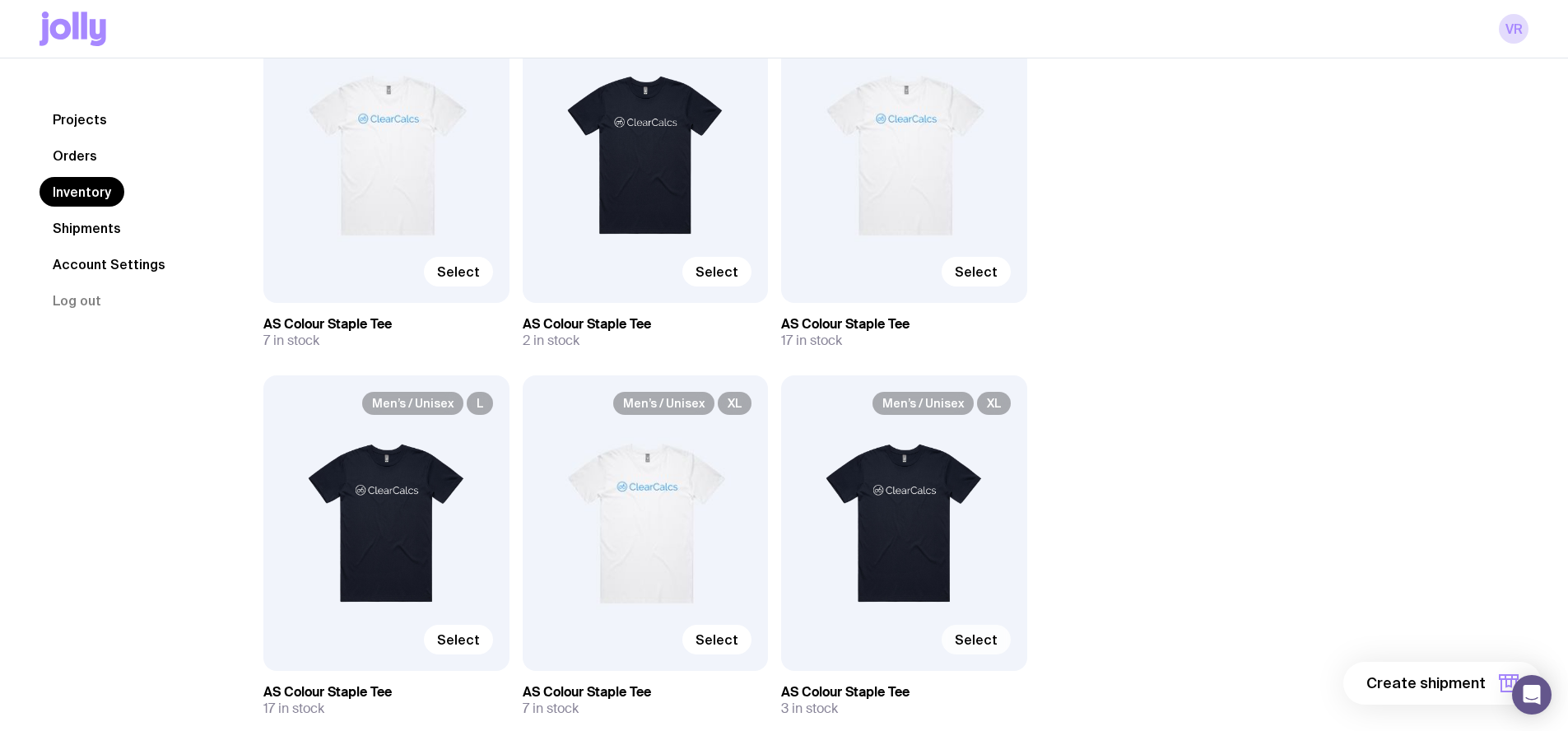
scroll to position [0, 0]
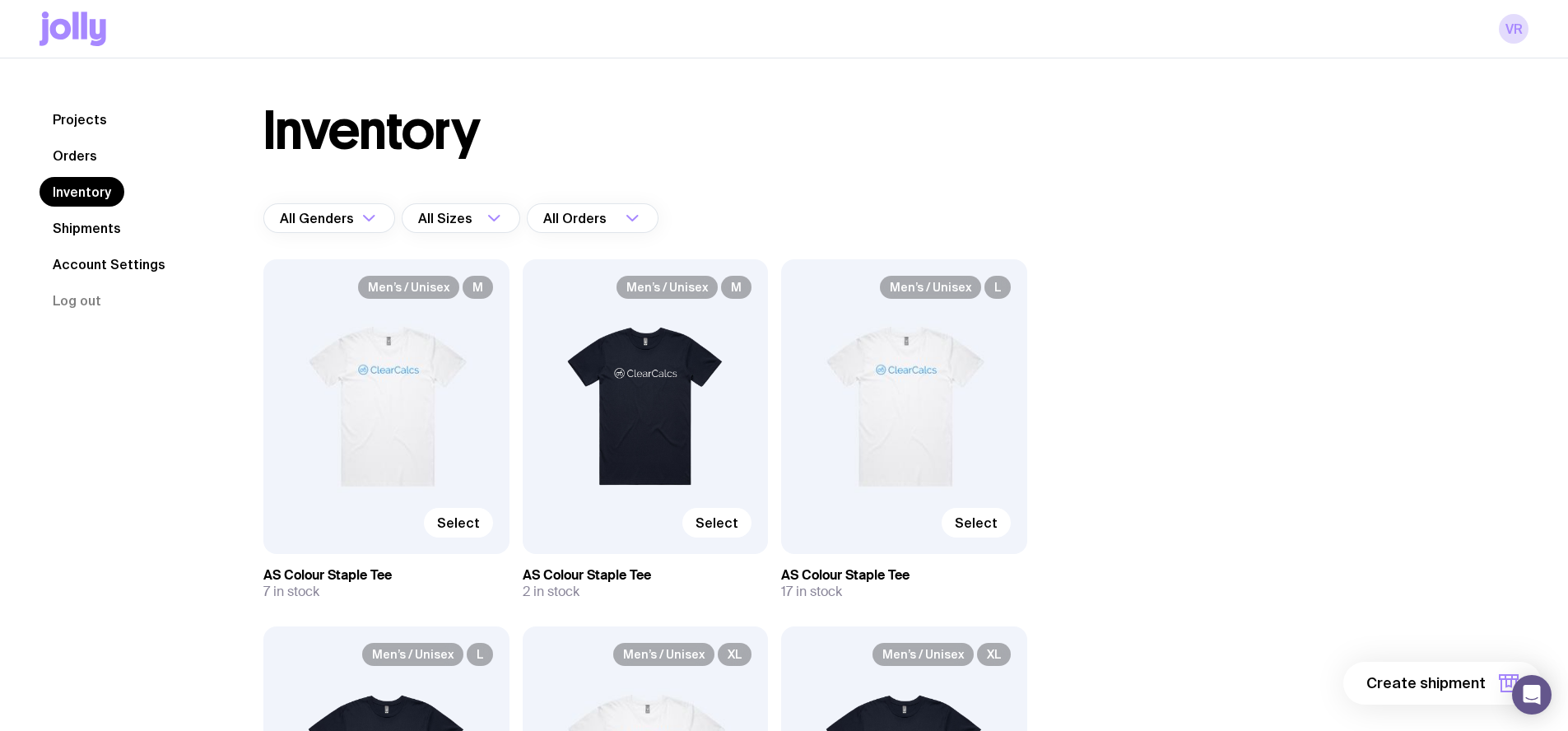
click at [90, 118] on link "Projects" at bounding box center [80, 119] width 80 height 30
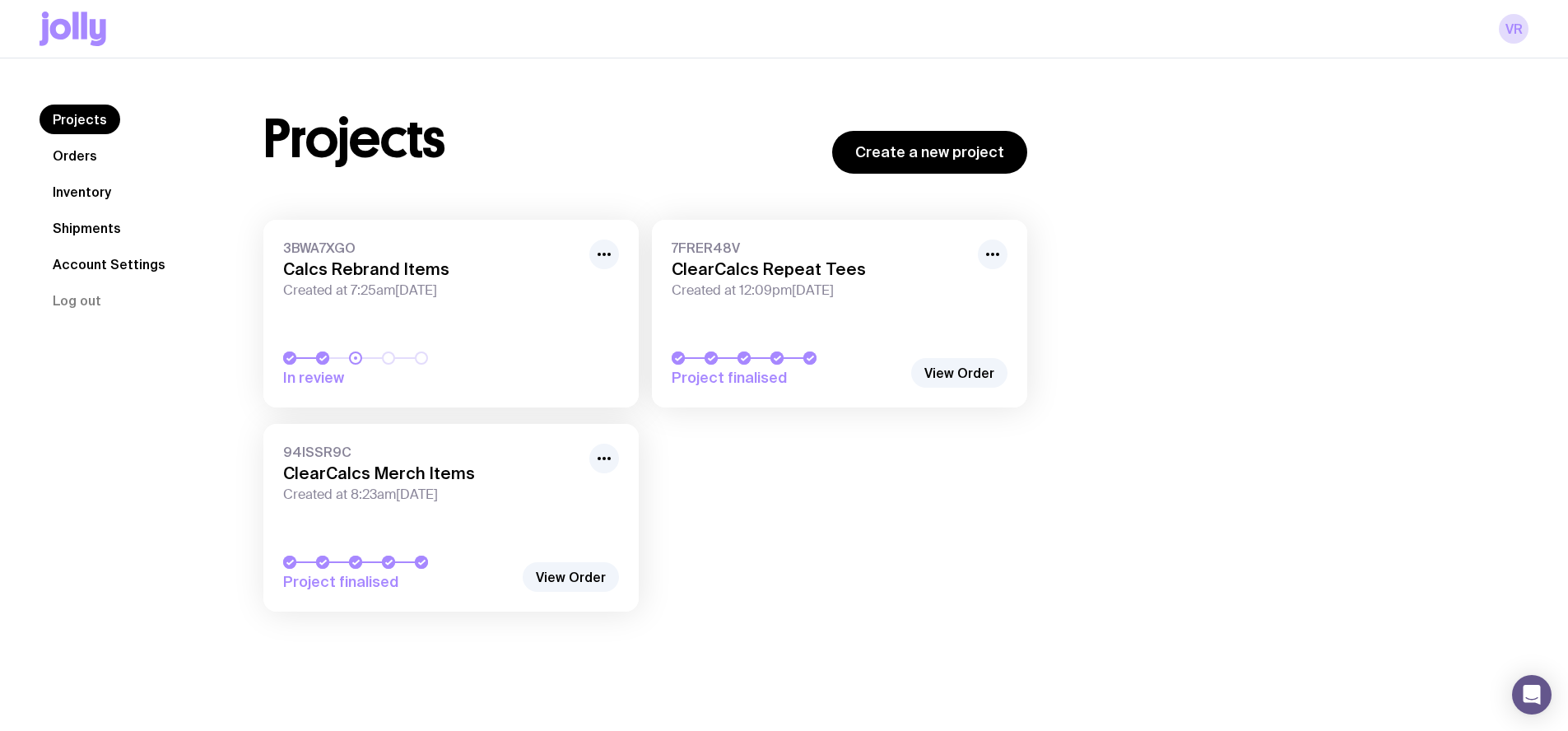
click at [483, 326] on link "3BWA7XGO Calcs Rebrand Items Created at 7:25am, Fri 15th Aug 2025 In review" at bounding box center [451, 313] width 375 height 188
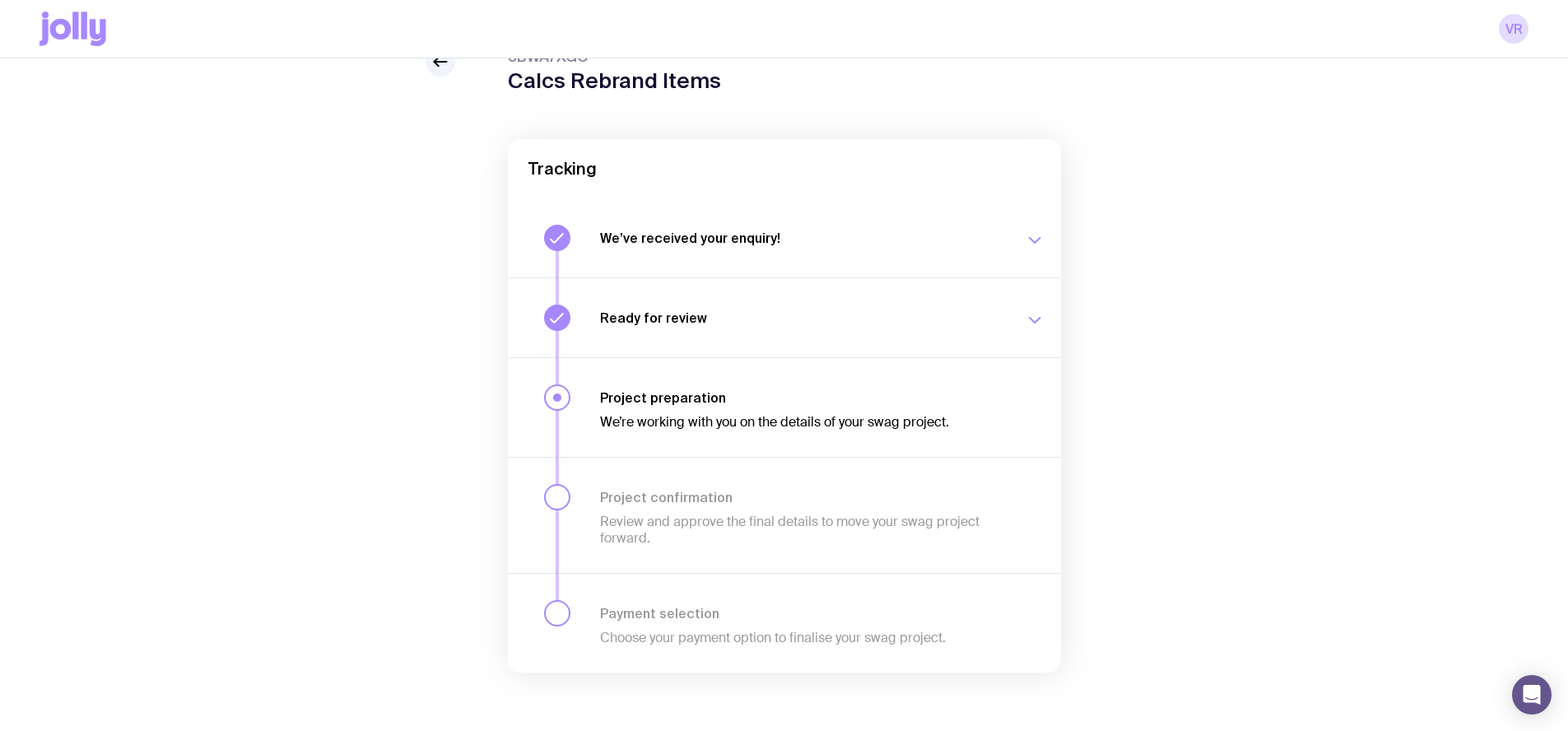
scroll to position [84, 0]
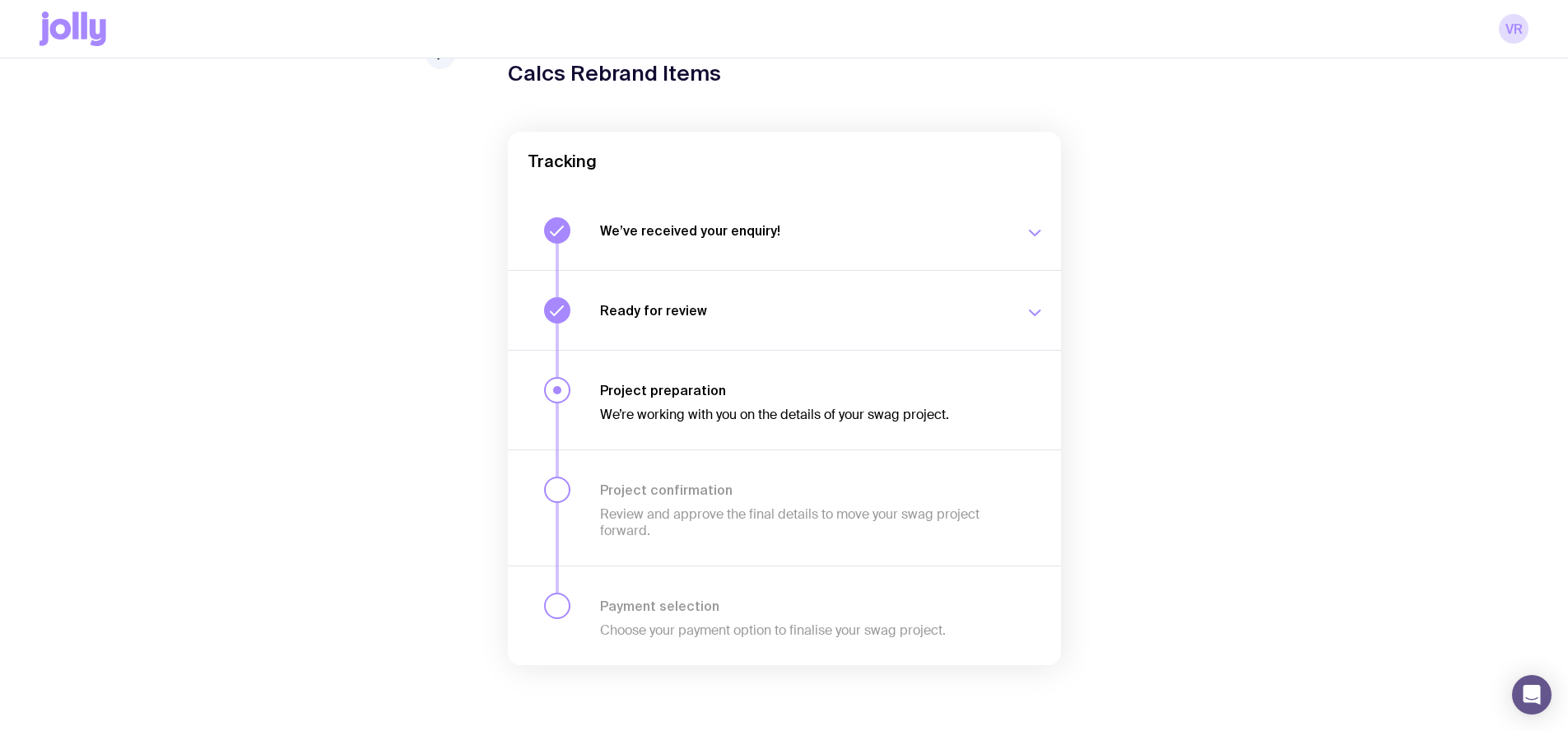
click at [777, 380] on div "Project preparation We’re working with you on the details of your swag project." at bounding box center [823, 400] width 445 height 46
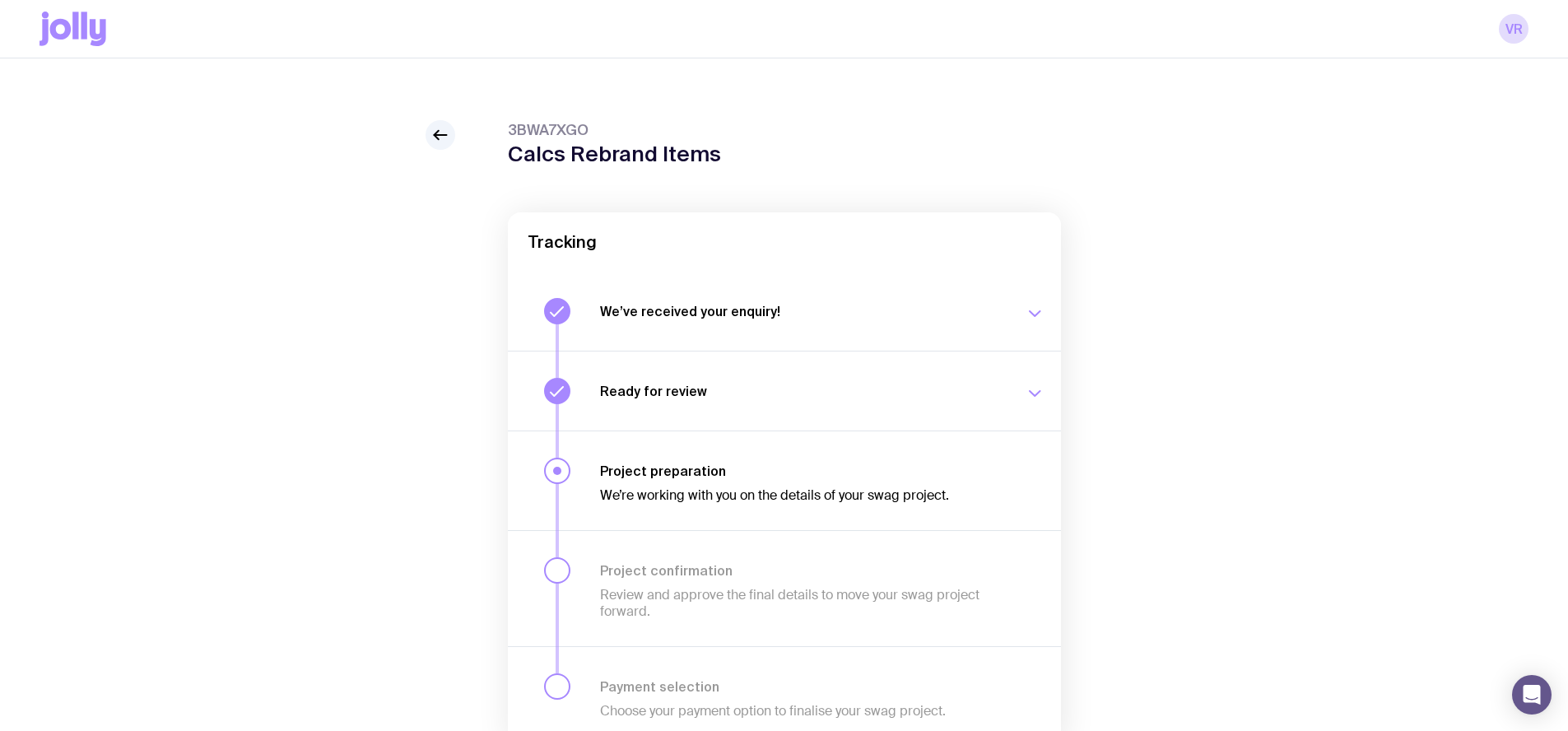
scroll to position [0, 0]
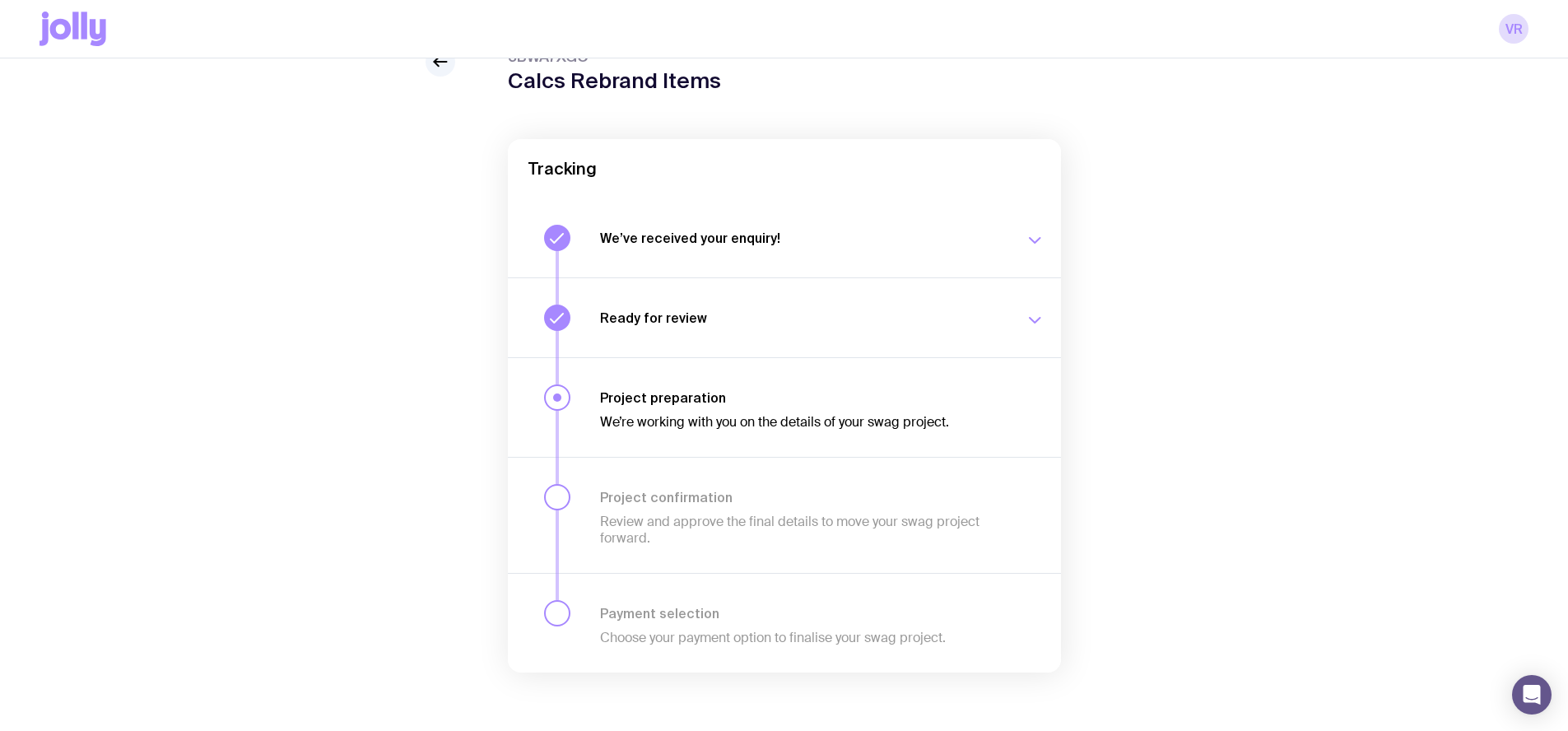
scroll to position [84, 0]
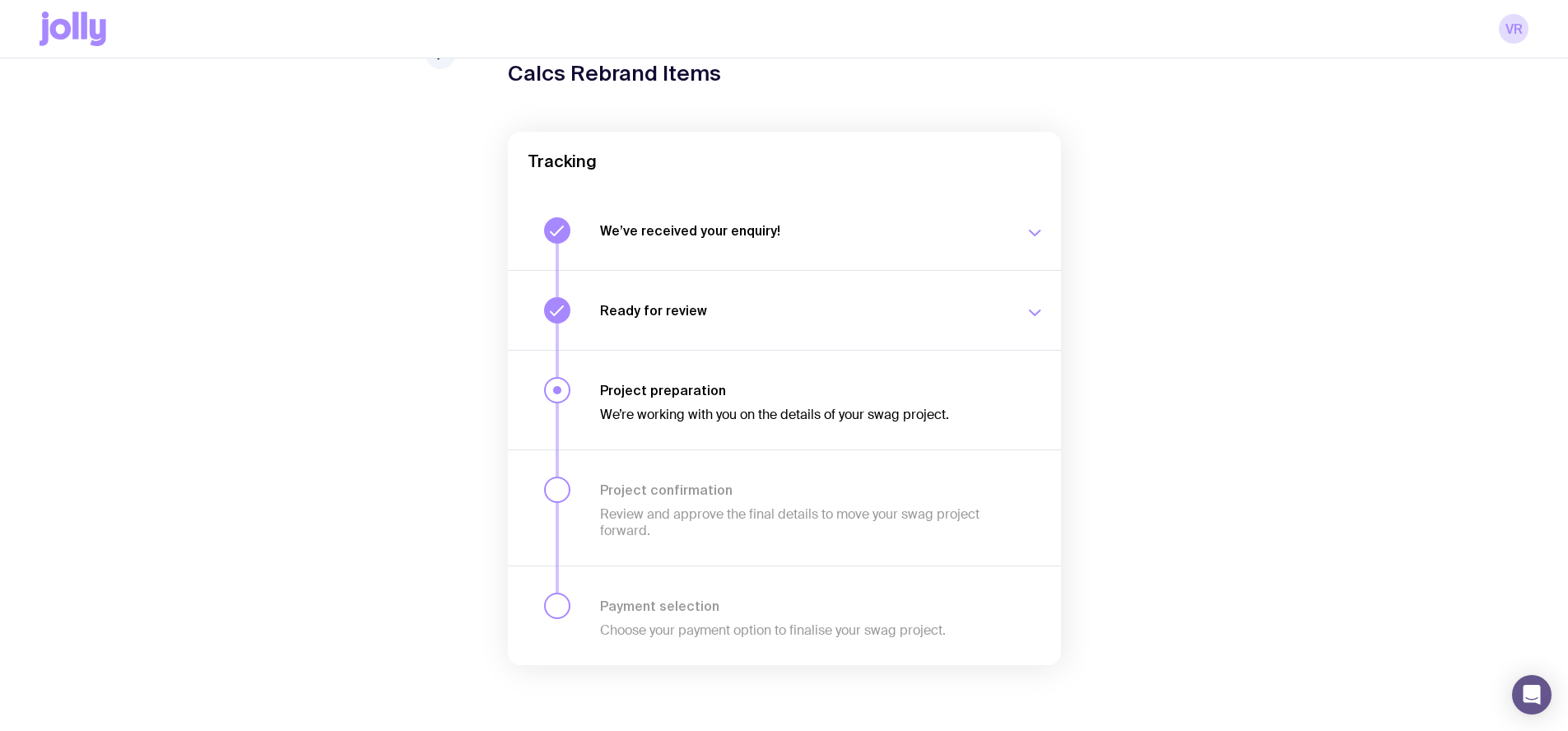
click at [867, 252] on button "We’ve received your enquiry! Our team is on it and preparing your proposal now.…" at bounding box center [784, 230] width 553 height 79
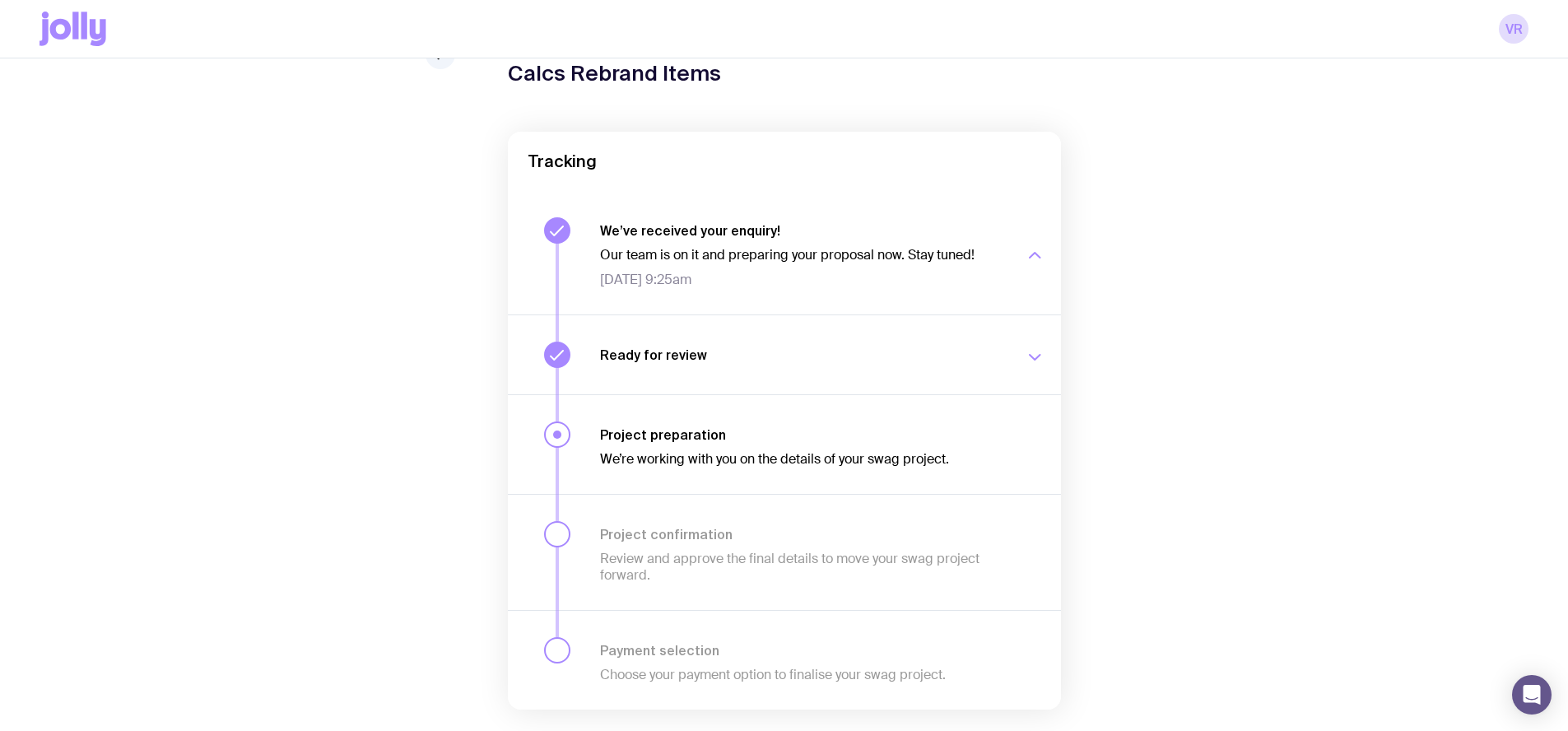
click at [867, 339] on button "Ready for review We’ll notify you as soon as your proposal and merch concepts a…" at bounding box center [784, 354] width 553 height 79
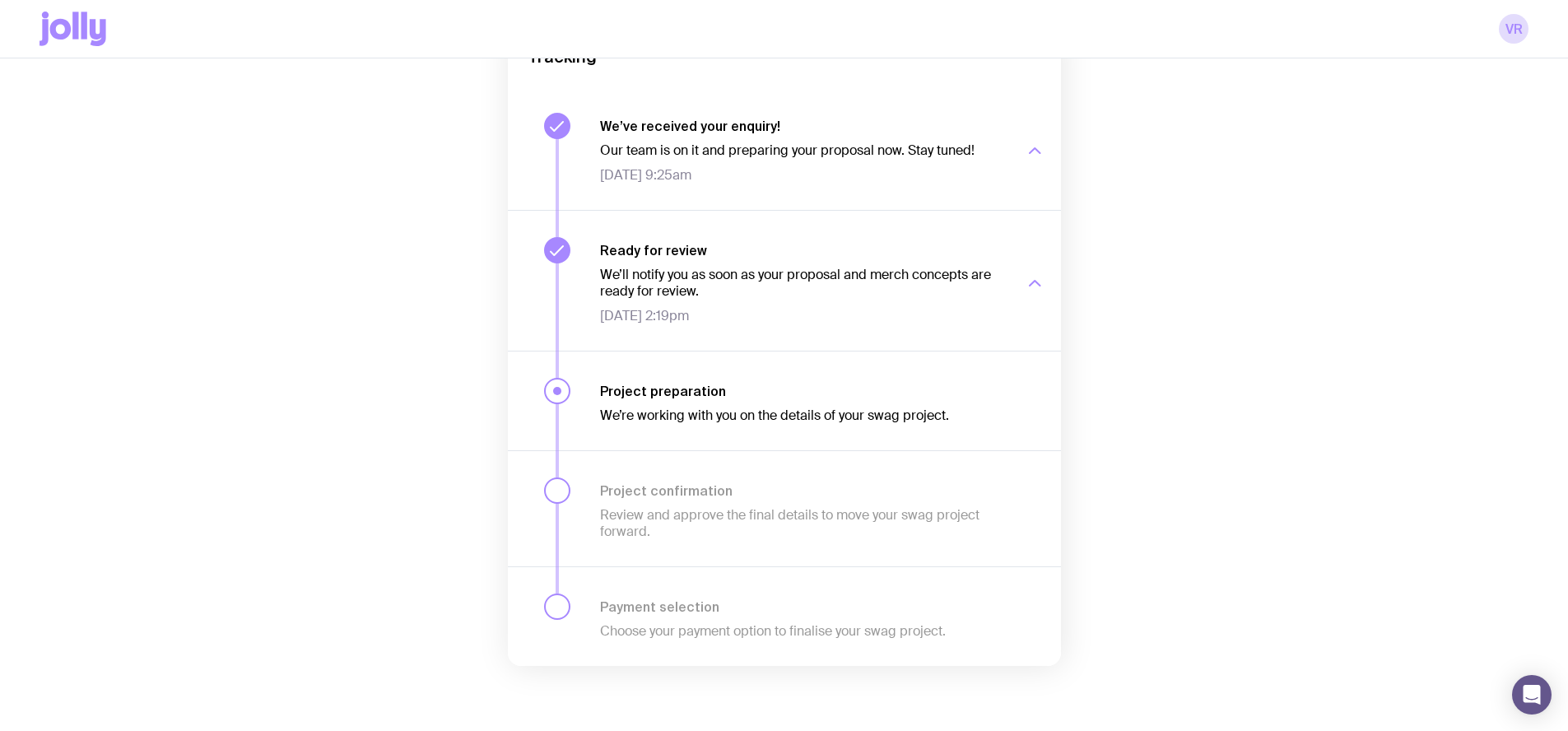
scroll to position [190, 0]
click at [1517, 22] on link "VR" at bounding box center [1514, 29] width 30 height 30
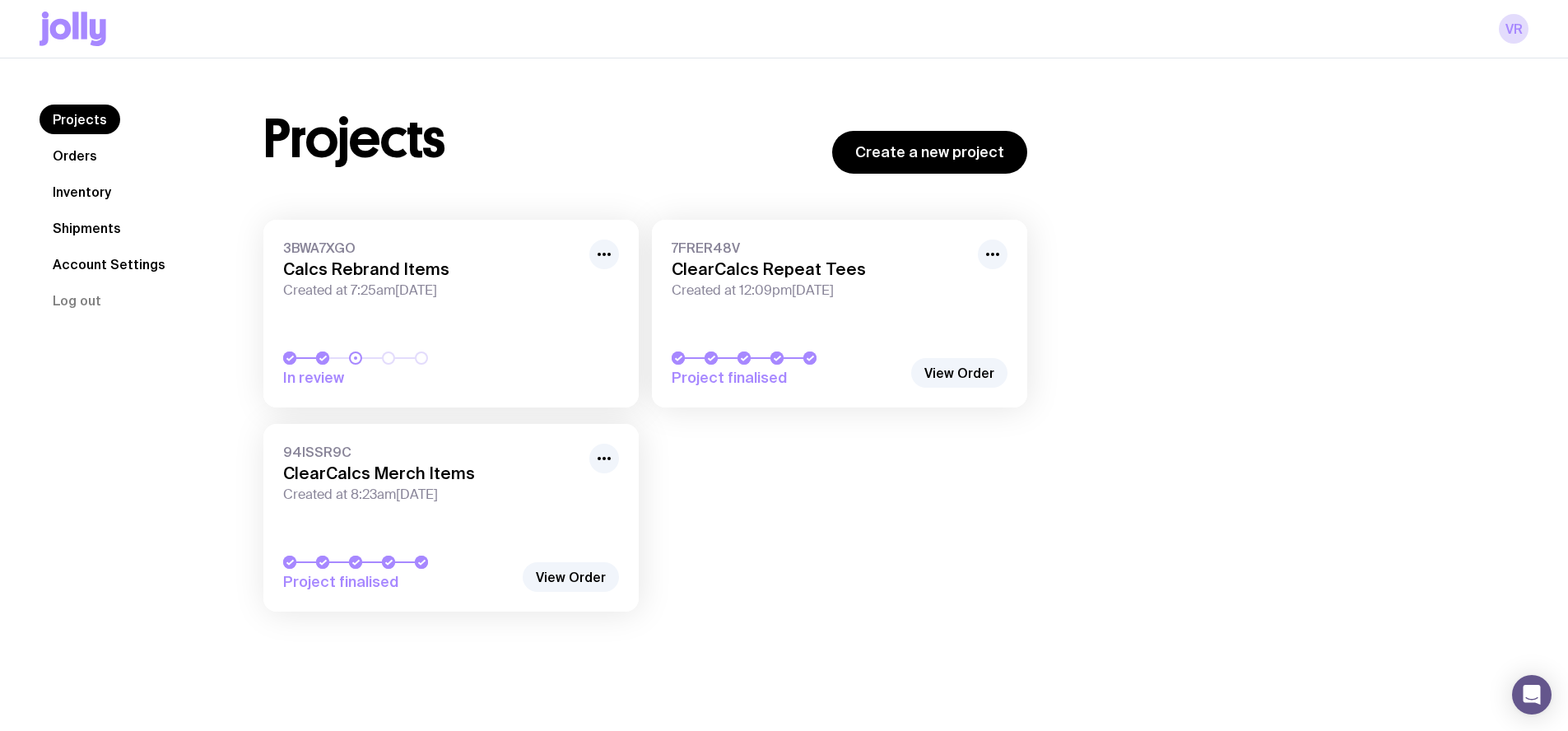
click at [109, 261] on link "Account Settings" at bounding box center [109, 264] width 139 height 30
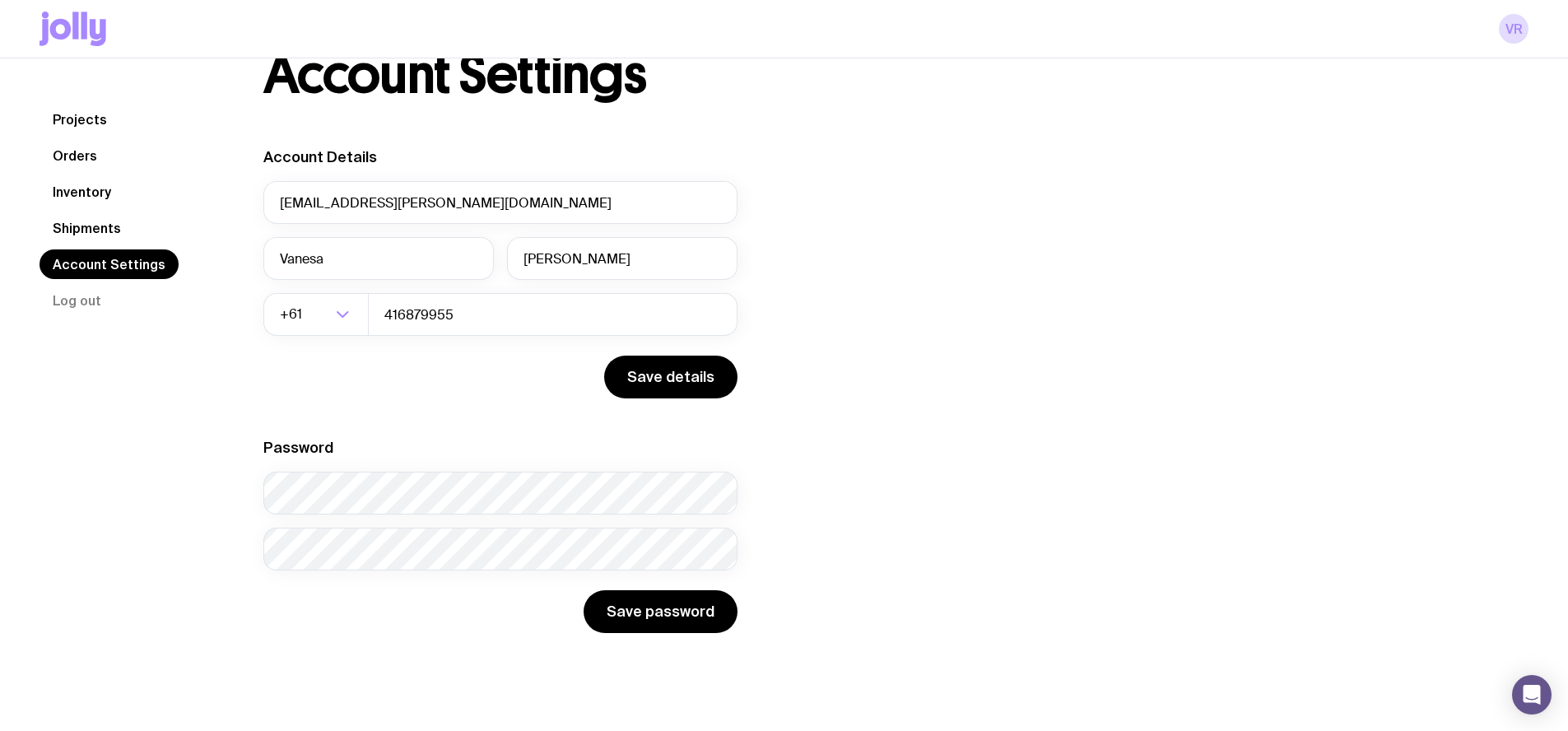
scroll to position [59, 0]
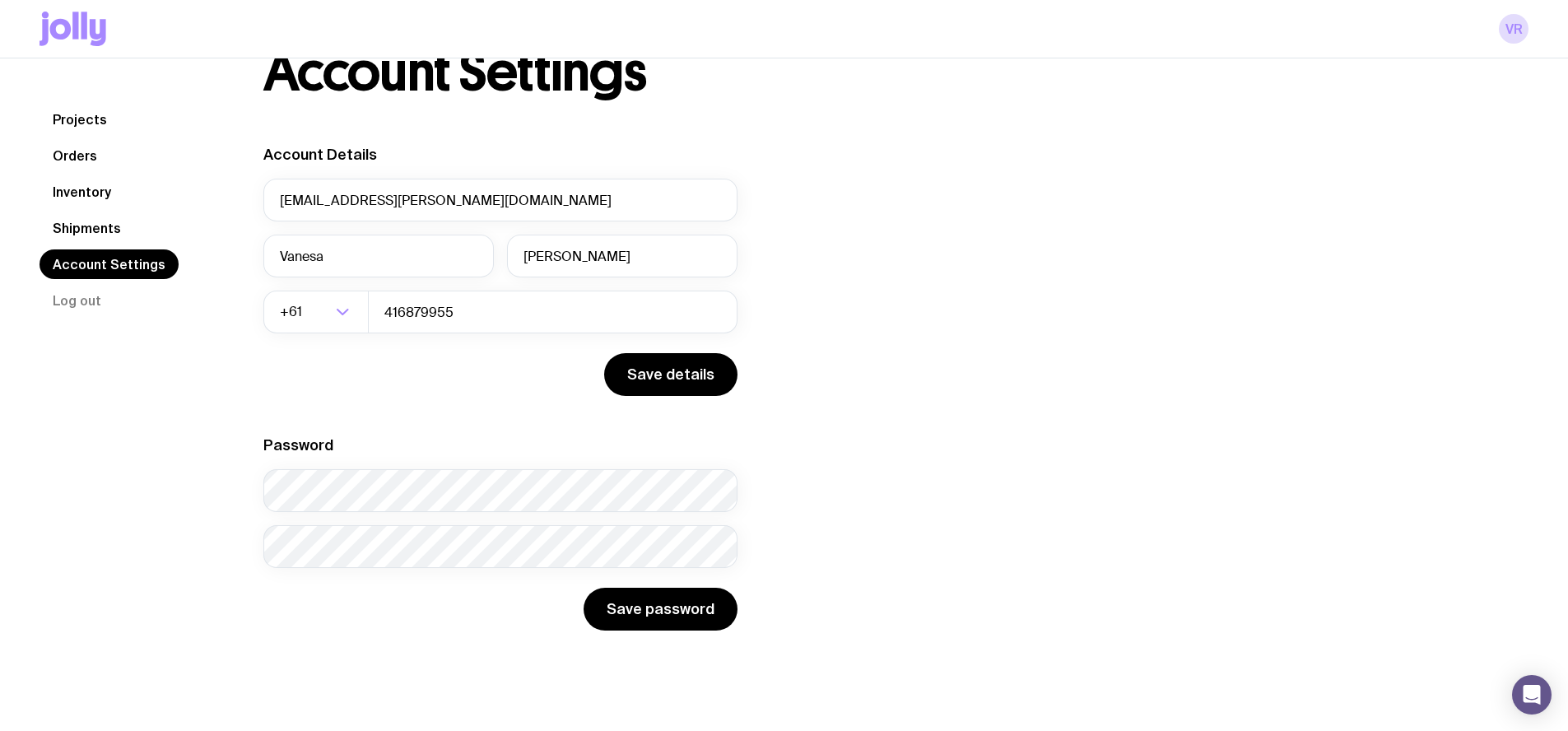
click at [96, 223] on link "Shipments" at bounding box center [87, 228] width 94 height 30
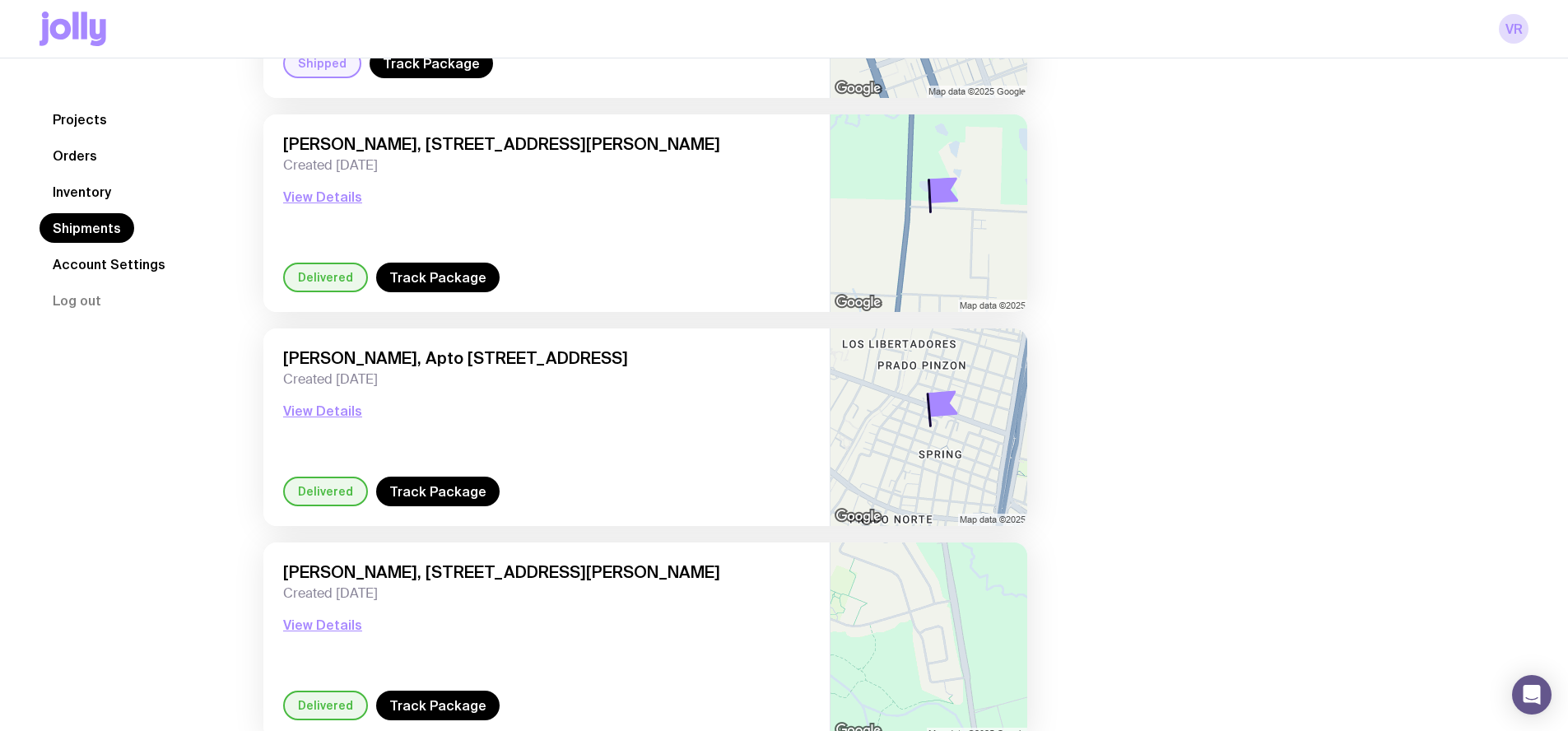
scroll to position [802, 0]
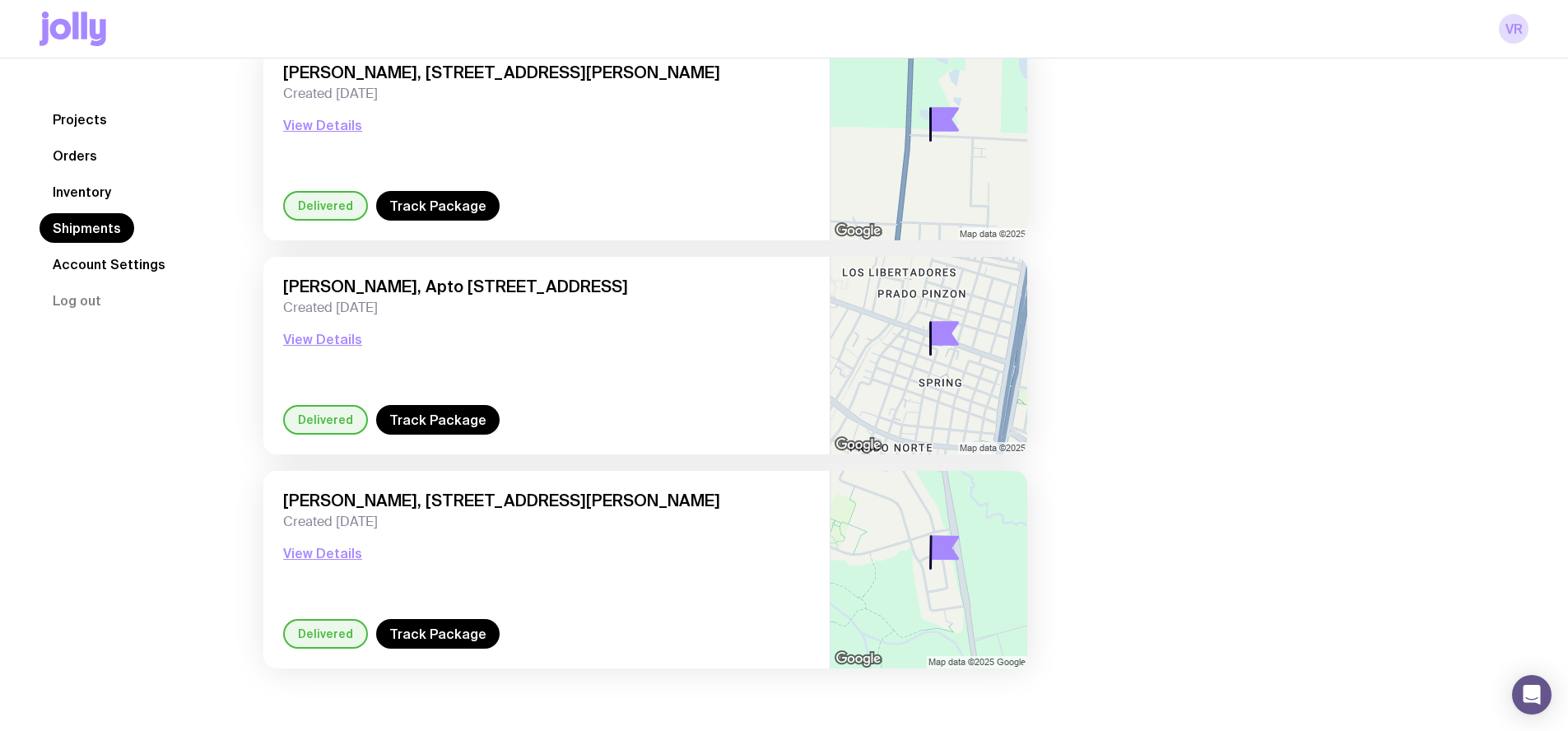
click at [98, 195] on link "Inventory" at bounding box center [82, 192] width 84 height 30
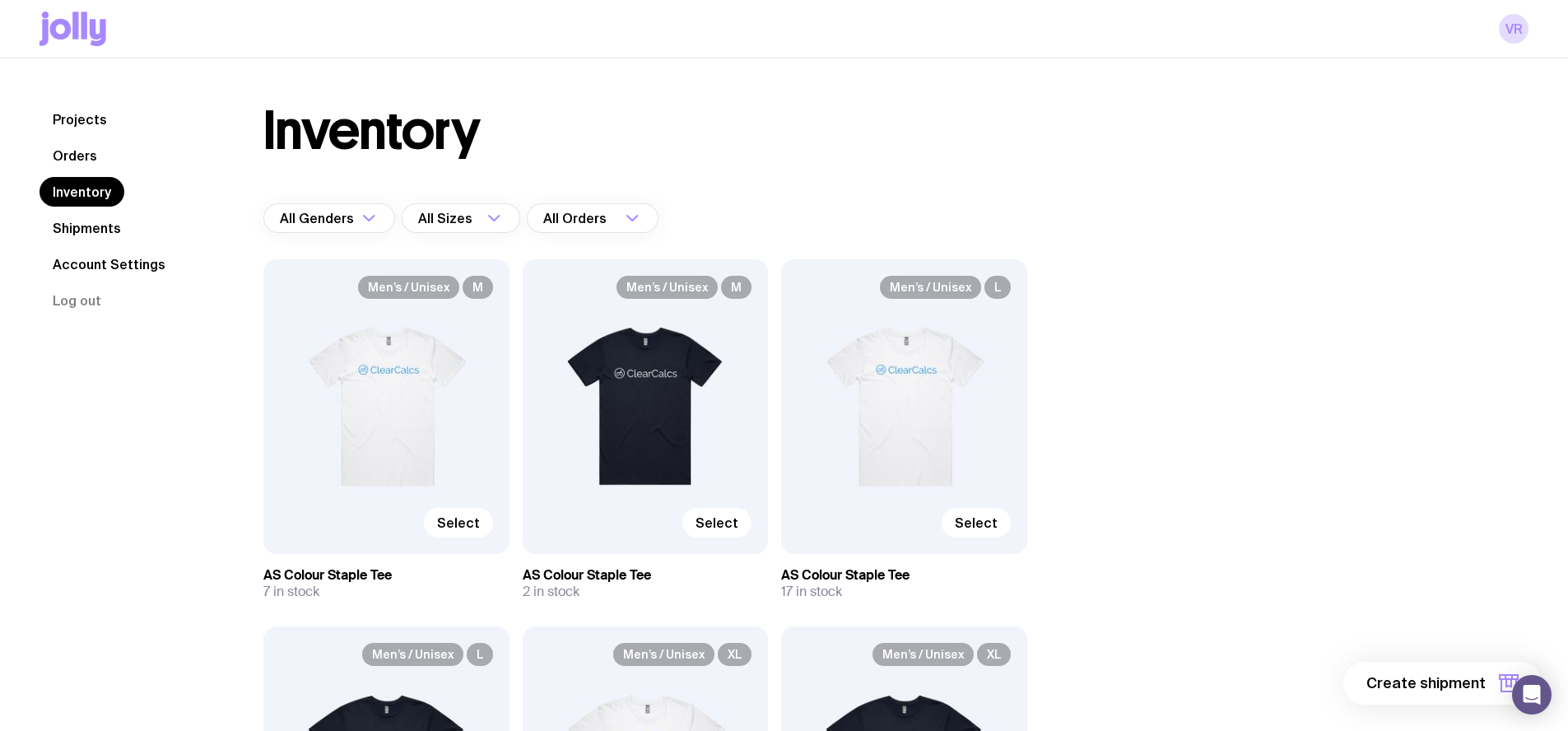
click at [93, 155] on link "Orders" at bounding box center [75, 156] width 70 height 30
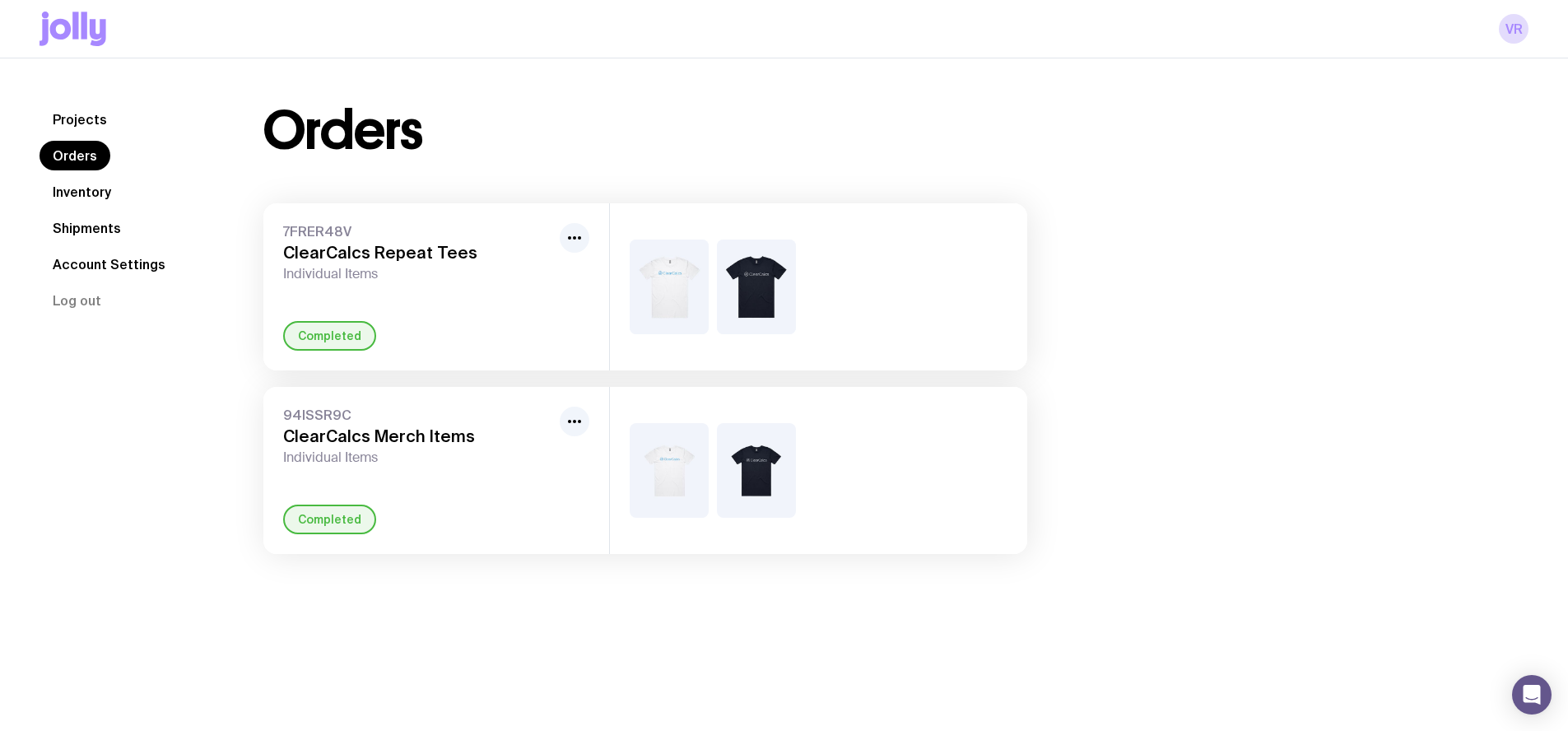
click at [91, 190] on link "Inventory" at bounding box center [82, 192] width 84 height 30
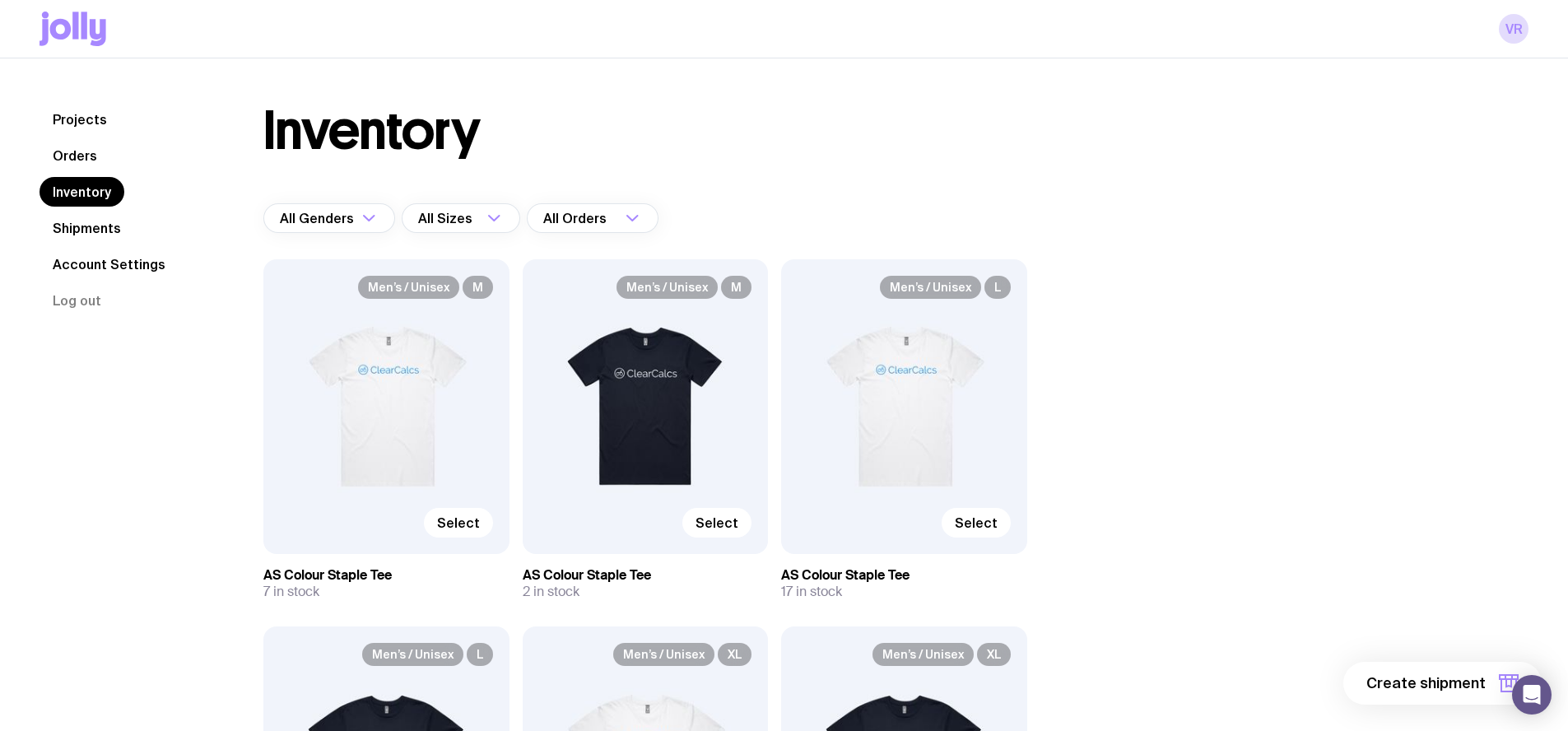
click at [87, 161] on link "Orders" at bounding box center [75, 156] width 70 height 30
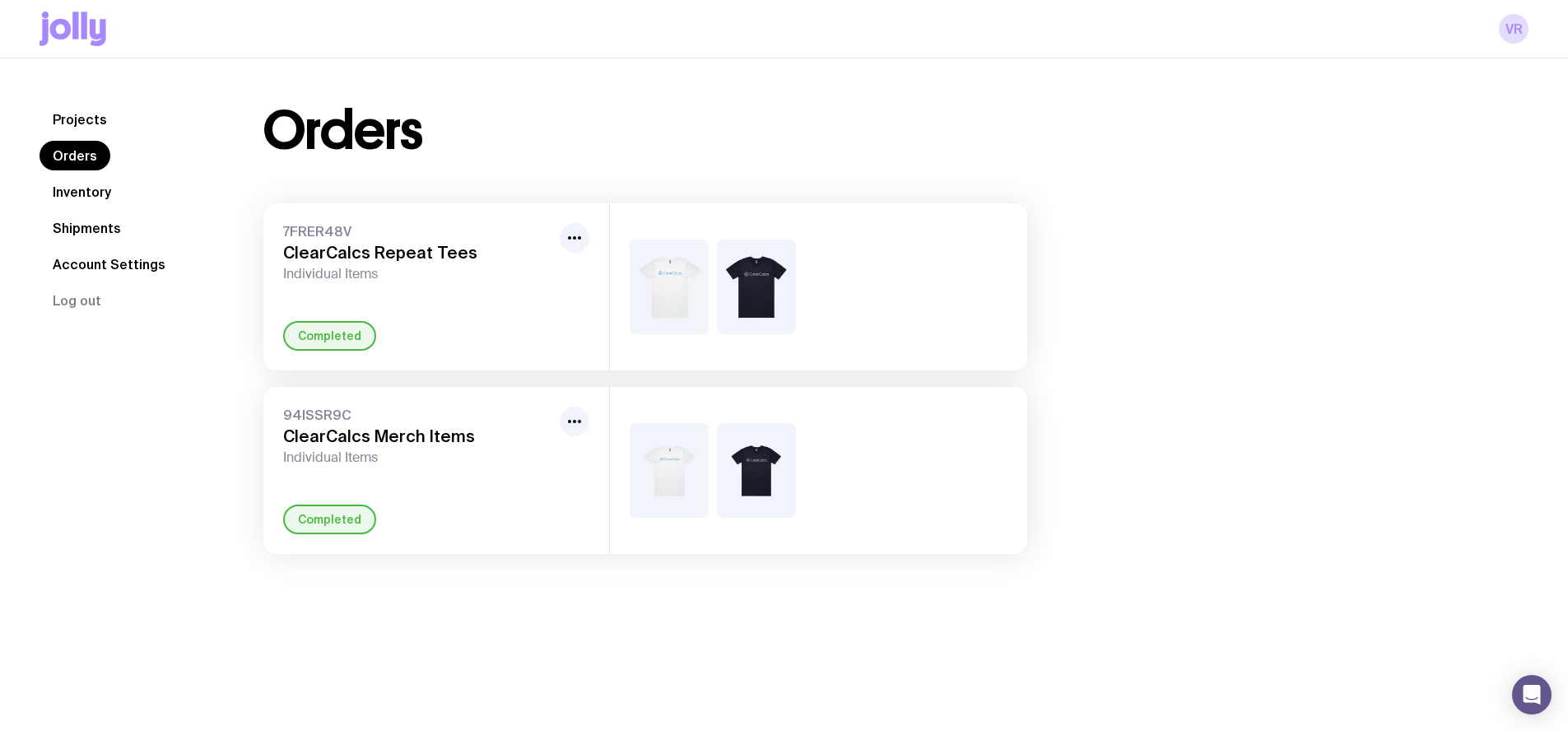
click at [96, 130] on link "Projects" at bounding box center [80, 119] width 80 height 30
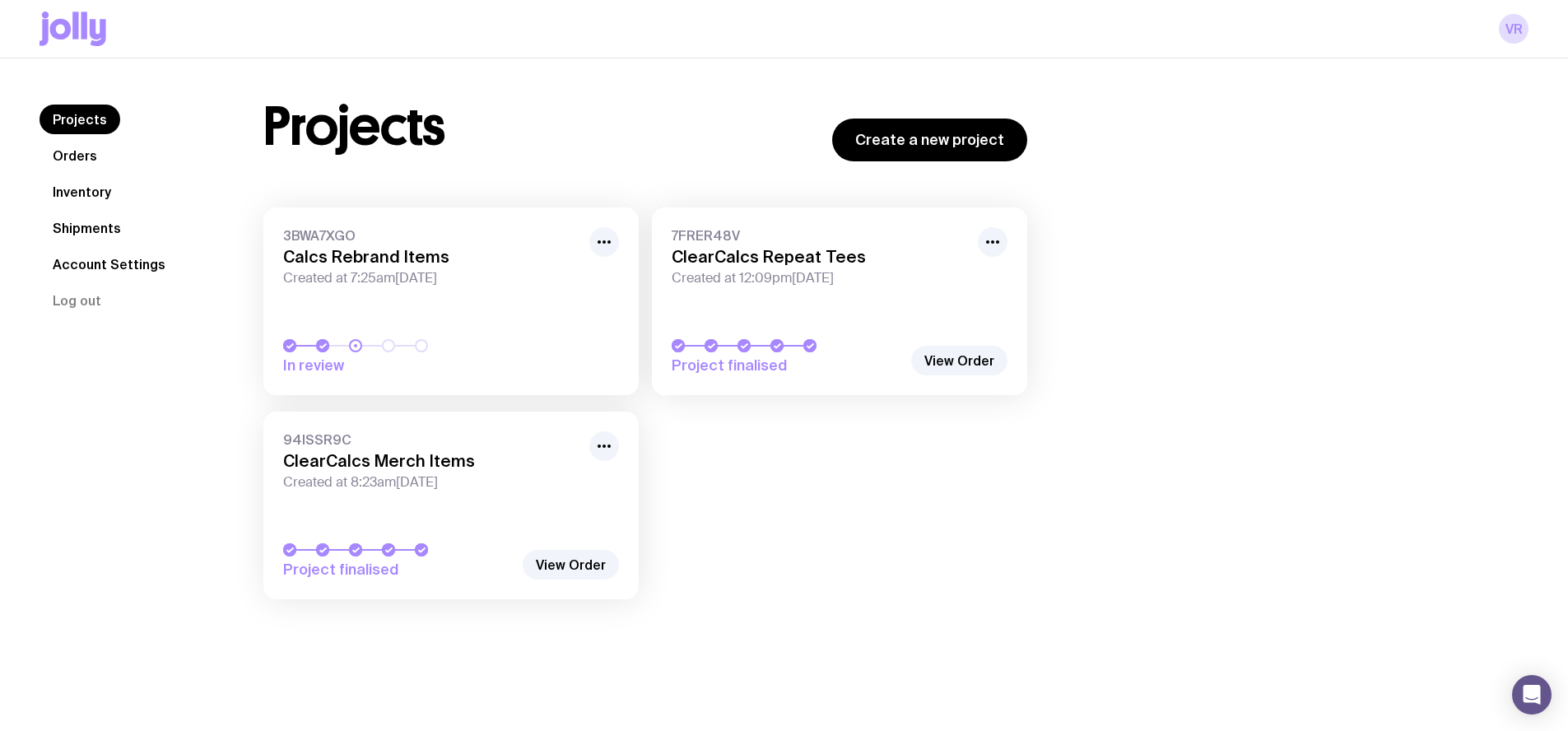
scroll to position [59, 0]
